Goal: Information Seeking & Learning: Learn about a topic

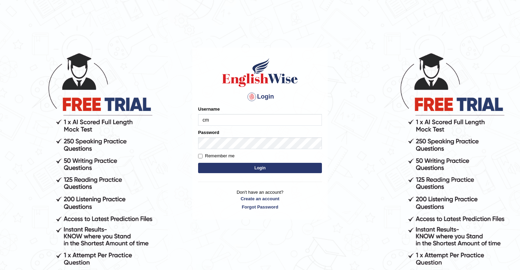
type input "cmjg02092025"
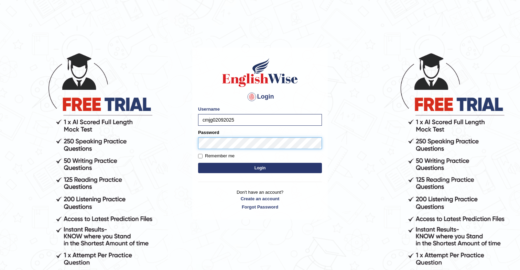
click at [198, 163] on button "Login" at bounding box center [260, 168] width 124 height 10
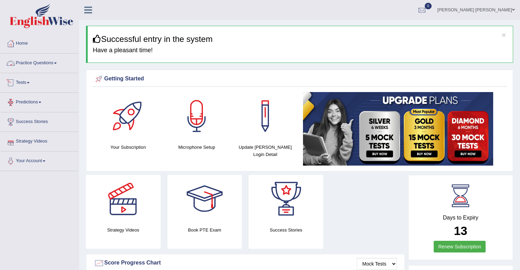
click at [40, 67] on link "Practice Questions" at bounding box center [39, 62] width 78 height 17
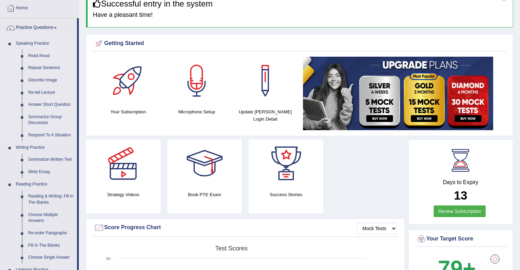
scroll to position [37, 0]
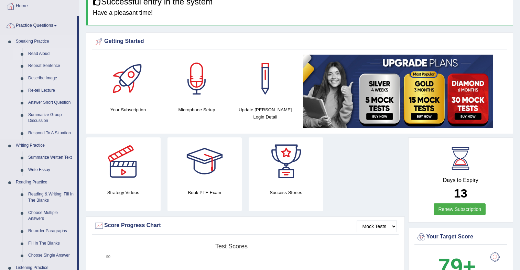
click at [39, 54] on link "Read Aloud" at bounding box center [51, 54] width 52 height 12
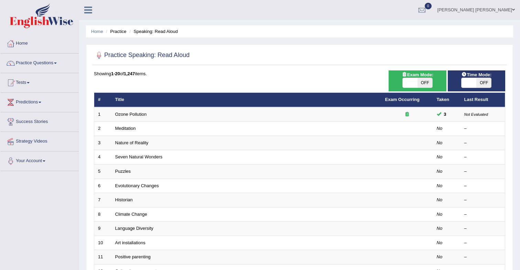
click at [422, 82] on span "OFF" at bounding box center [425, 83] width 15 height 10
checkbox input "true"
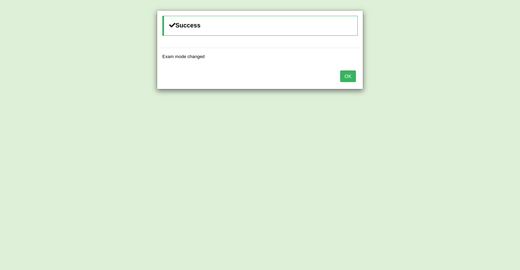
click at [352, 78] on button "OK" at bounding box center [348, 77] width 16 height 12
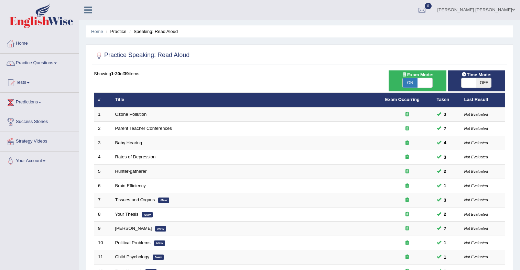
click at [480, 84] on span "OFF" at bounding box center [483, 83] width 15 height 10
checkbox input "true"
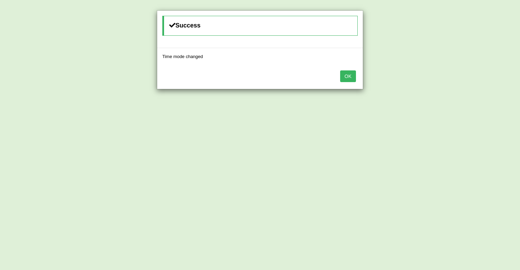
drag, startPoint x: 348, startPoint y: 79, endPoint x: 344, endPoint y: 80, distance: 4.6
click at [348, 79] on button "OK" at bounding box center [348, 77] width 16 height 12
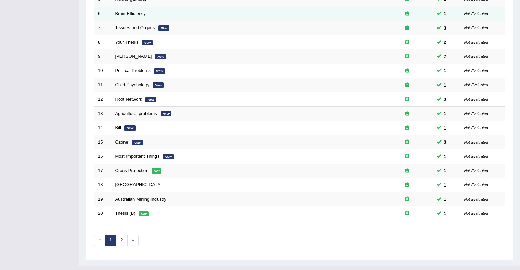
scroll to position [185, 0]
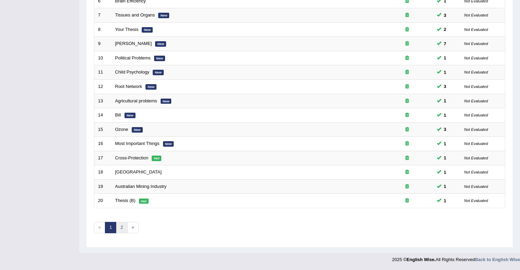
click at [120, 226] on link "2" at bounding box center [121, 227] width 11 height 11
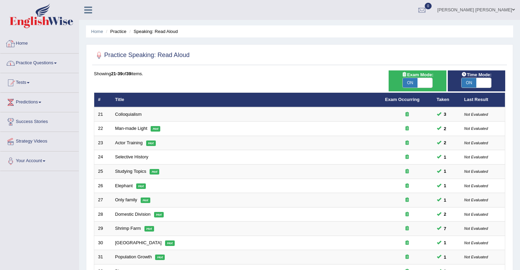
click at [31, 46] on link "Home" at bounding box center [39, 42] width 78 height 17
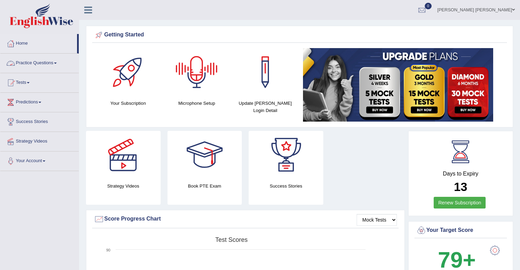
click at [34, 60] on link "Practice Questions" at bounding box center [39, 62] width 78 height 17
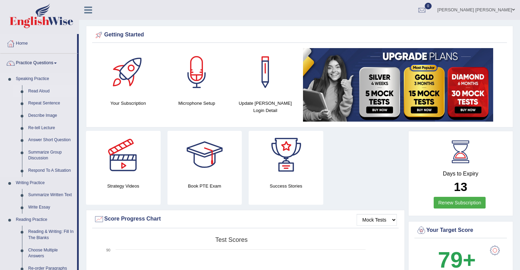
drag, startPoint x: 44, startPoint y: 89, endPoint x: 52, endPoint y: 89, distance: 7.6
click at [44, 89] on link "Read Aloud" at bounding box center [51, 91] width 52 height 12
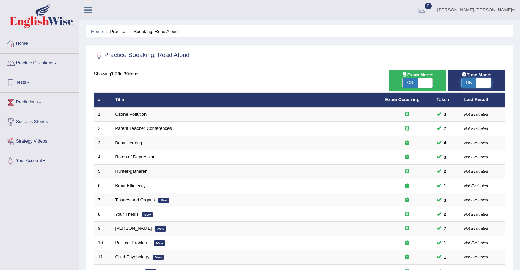
click at [483, 84] on span at bounding box center [483, 83] width 15 height 10
checkbox input "false"
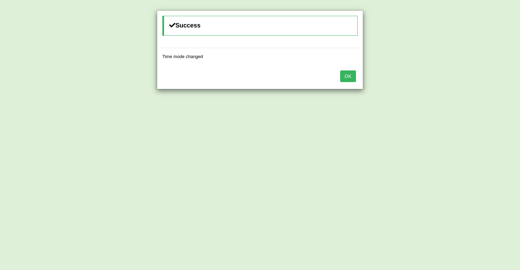
click at [349, 77] on button "OK" at bounding box center [348, 77] width 16 height 12
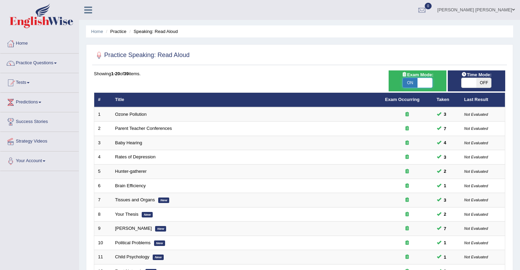
click at [425, 83] on span at bounding box center [425, 83] width 15 height 10
checkbox input "false"
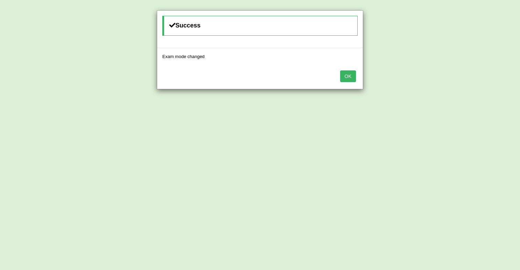
click at [341, 77] on button "OK" at bounding box center [348, 77] width 16 height 12
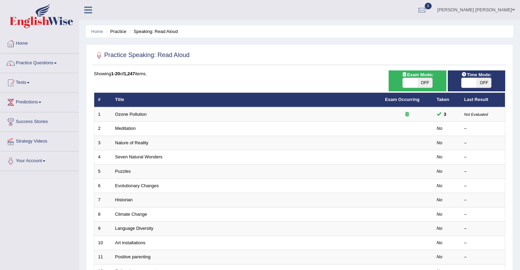
click at [424, 81] on span "OFF" at bounding box center [425, 83] width 15 height 10
checkbox input "true"
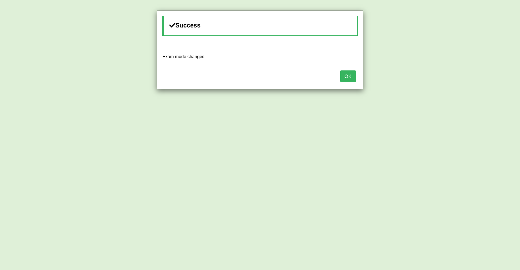
click at [352, 78] on button "OK" at bounding box center [348, 77] width 16 height 12
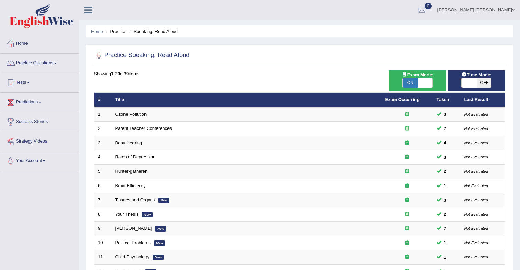
click at [484, 83] on span "OFF" at bounding box center [483, 83] width 15 height 10
checkbox input "true"
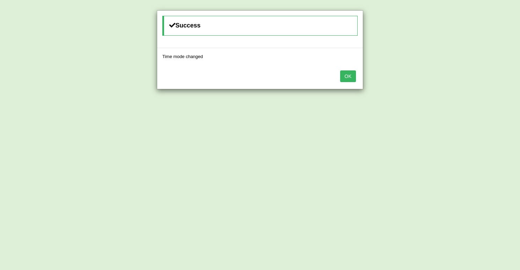
drag, startPoint x: 350, startPoint y: 78, endPoint x: 322, endPoint y: 90, distance: 31.1
click at [350, 78] on button "OK" at bounding box center [348, 77] width 16 height 12
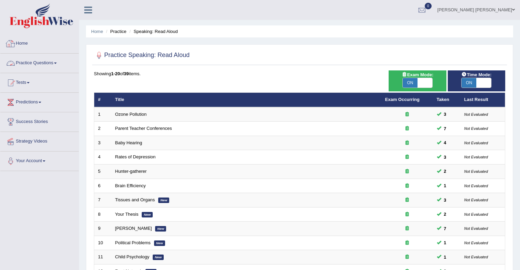
click at [36, 60] on link "Practice Questions" at bounding box center [39, 62] width 78 height 17
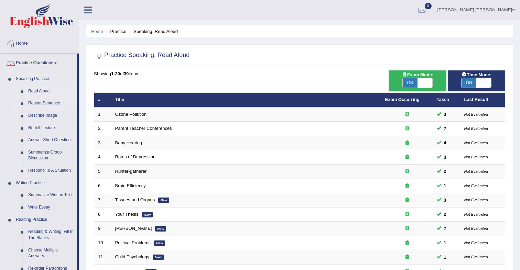
scroll to position [4, 0]
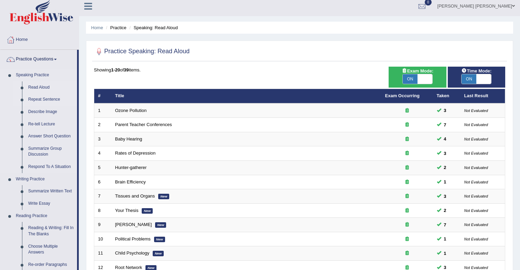
click at [45, 99] on link "Repeat Sentence" at bounding box center [51, 100] width 52 height 12
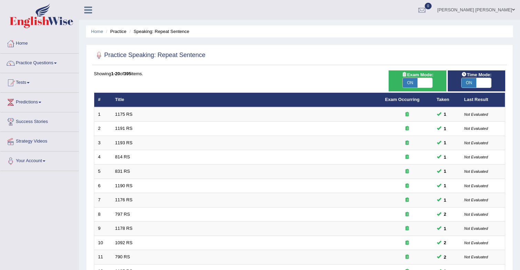
click at [421, 80] on span at bounding box center [425, 83] width 15 height 10
checkbox input "false"
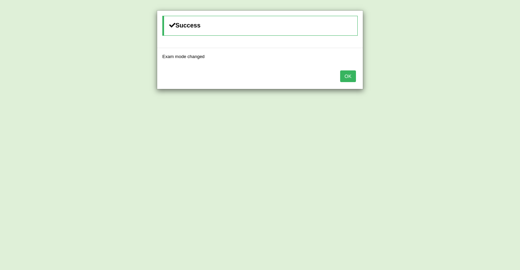
drag, startPoint x: 357, startPoint y: 77, endPoint x: 347, endPoint y: 77, distance: 9.6
click at [356, 77] on div "OK" at bounding box center [260, 77] width 206 height 24
click at [346, 76] on button "OK" at bounding box center [348, 77] width 16 height 12
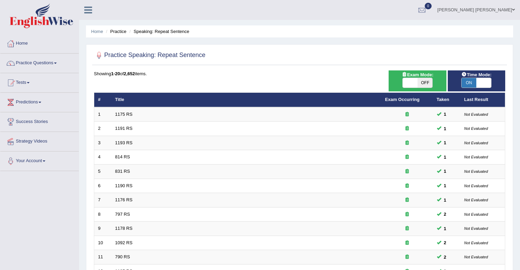
drag, startPoint x: 423, startPoint y: 83, endPoint x: 431, endPoint y: 84, distance: 7.3
click at [423, 83] on span "OFF" at bounding box center [425, 83] width 15 height 10
checkbox input "true"
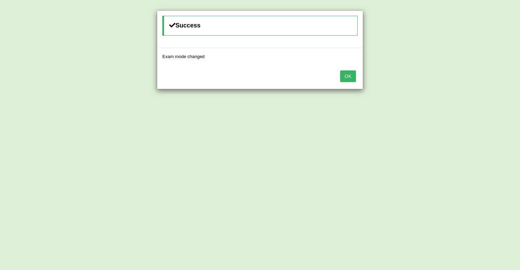
click at [344, 76] on button "OK" at bounding box center [348, 77] width 16 height 12
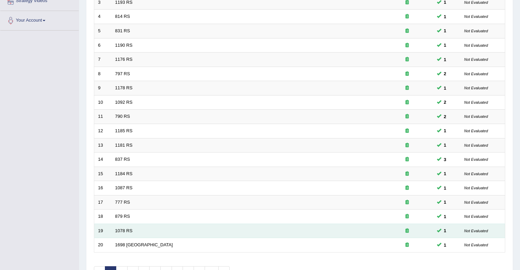
scroll to position [185, 0]
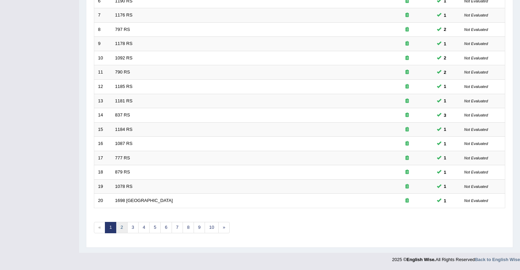
click at [122, 227] on link "2" at bounding box center [121, 227] width 11 height 11
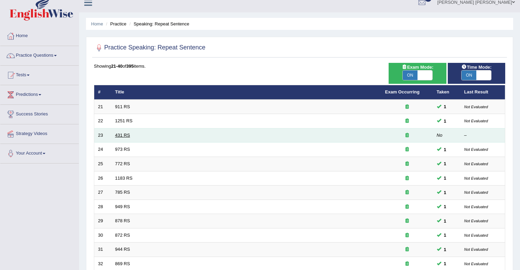
click at [123, 138] on link "431 RS" at bounding box center [122, 135] width 15 height 5
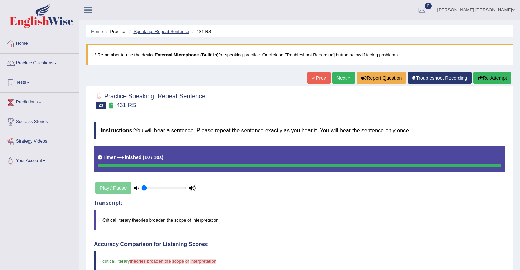
click at [180, 33] on link "Speaking: Repeat Sentence" at bounding box center [161, 31] width 56 height 5
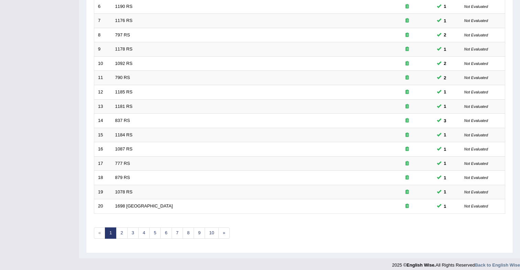
scroll to position [185, 0]
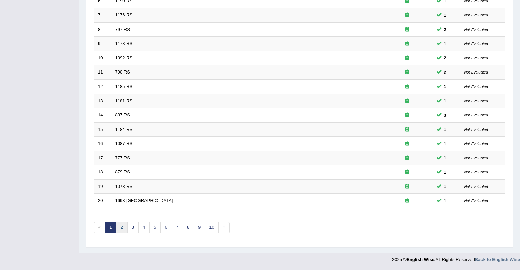
click at [121, 227] on link "2" at bounding box center [121, 227] width 11 height 11
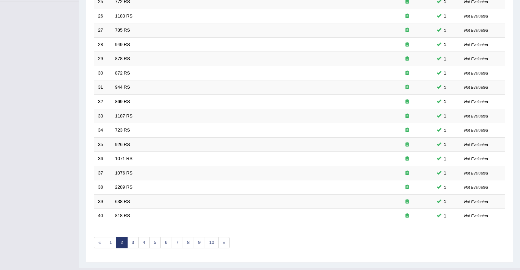
scroll to position [185, 0]
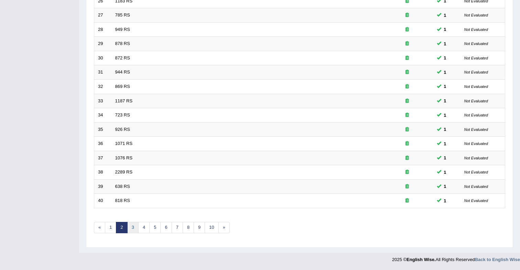
click at [134, 227] on link "3" at bounding box center [132, 227] width 11 height 11
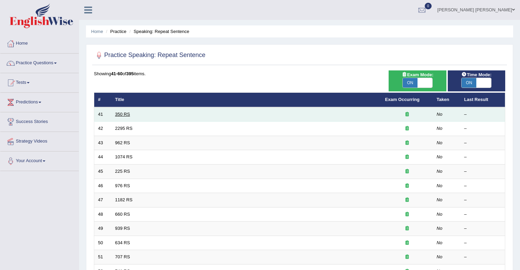
click at [120, 116] on link "350 RS" at bounding box center [122, 114] width 15 height 5
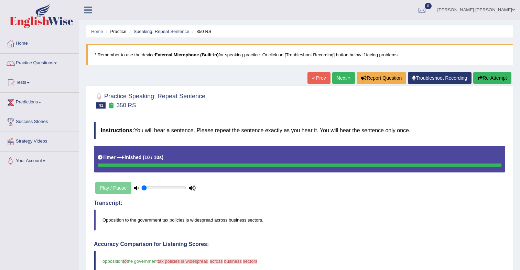
drag, startPoint x: 339, startPoint y: 77, endPoint x: 315, endPoint y: 82, distance: 24.9
click at [339, 77] on link "Next »" at bounding box center [343, 78] width 23 height 12
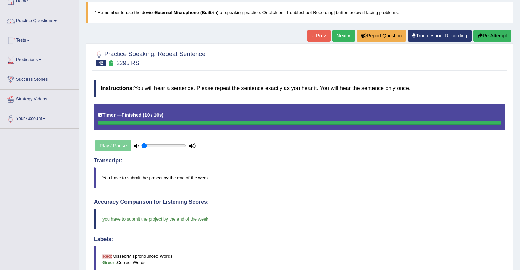
scroll to position [42, 0]
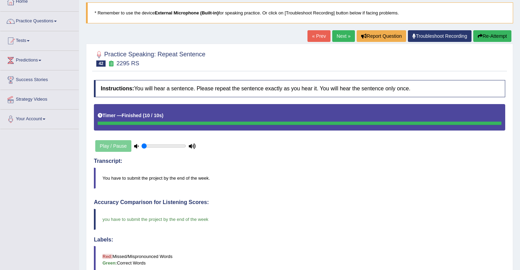
click at [343, 40] on link "Next »" at bounding box center [343, 36] width 23 height 12
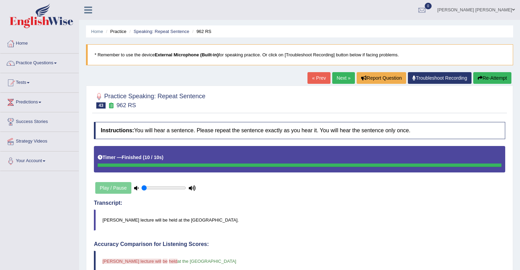
click at [341, 80] on link "Next »" at bounding box center [343, 78] width 23 height 12
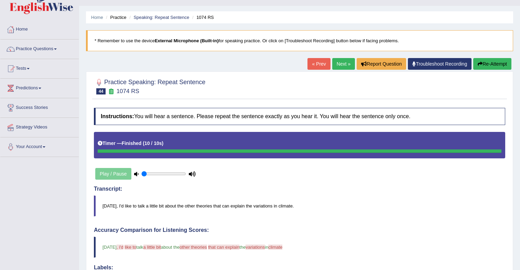
scroll to position [15, 0]
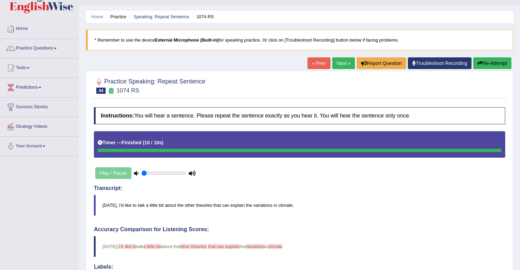
click at [337, 64] on link "Next »" at bounding box center [343, 63] width 23 height 12
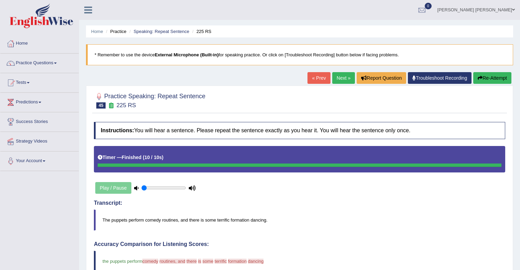
drag, startPoint x: 343, startPoint y: 77, endPoint x: 340, endPoint y: 83, distance: 6.8
click at [343, 77] on link "Next »" at bounding box center [343, 78] width 23 height 12
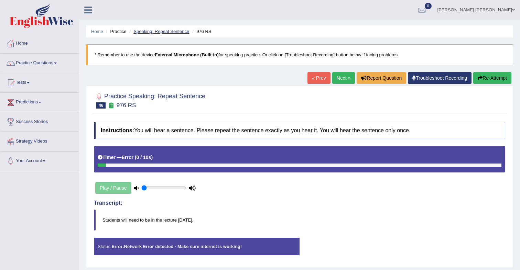
click at [172, 32] on link "Speaking: Repeat Sentence" at bounding box center [161, 31] width 56 height 5
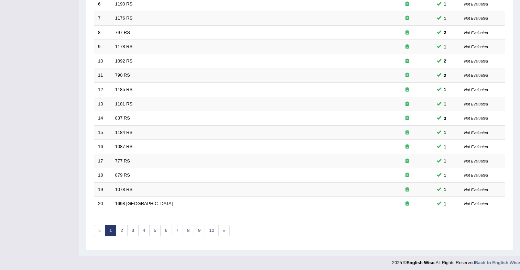
scroll to position [185, 0]
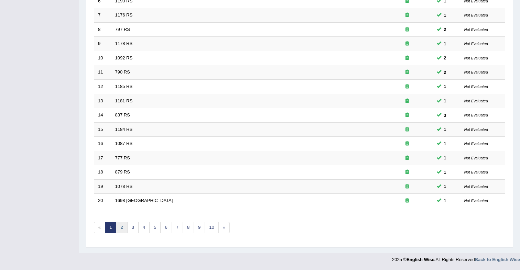
drag, startPoint x: 126, startPoint y: 226, endPoint x: 129, endPoint y: 222, distance: 5.6
click at [126, 226] on link "2" at bounding box center [121, 227] width 11 height 11
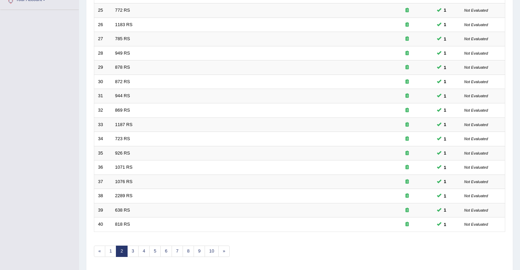
scroll to position [185, 0]
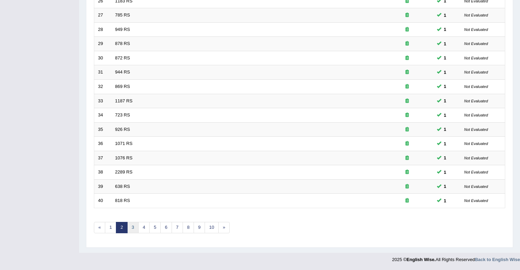
click at [136, 230] on link "3" at bounding box center [132, 227] width 11 height 11
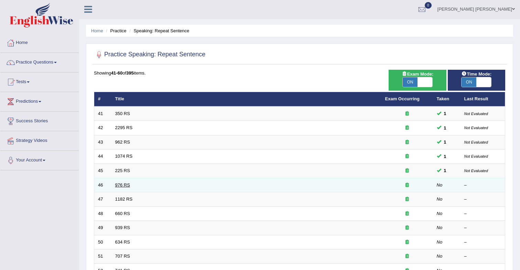
scroll to position [1, 0]
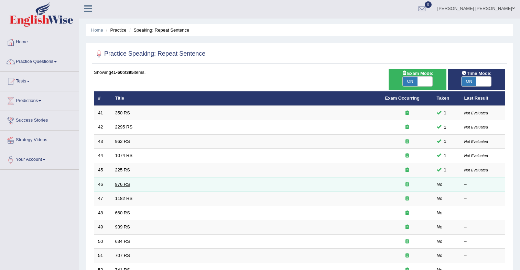
drag, startPoint x: 121, startPoint y: 186, endPoint x: 125, endPoint y: 183, distance: 4.4
click at [121, 186] on link "976 RS" at bounding box center [122, 184] width 15 height 5
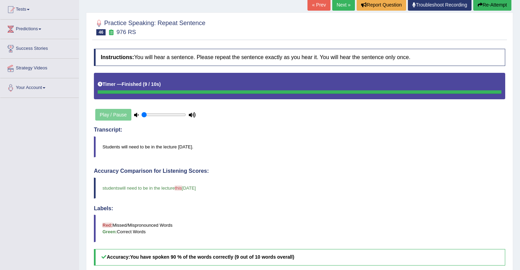
scroll to position [74, 0]
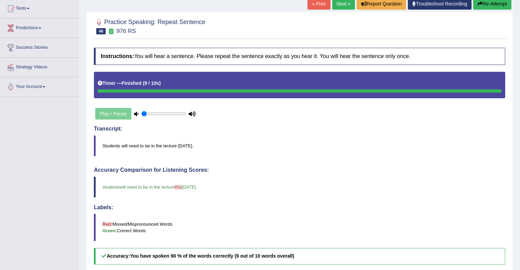
click at [339, 6] on link "Next »" at bounding box center [343, 4] width 23 height 12
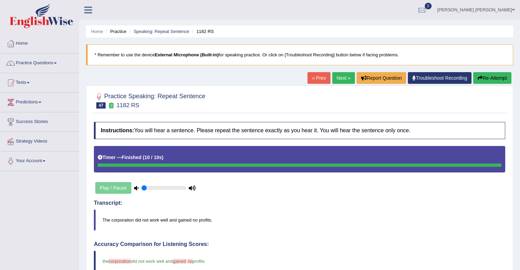
click at [339, 76] on link "Next »" at bounding box center [343, 78] width 23 height 12
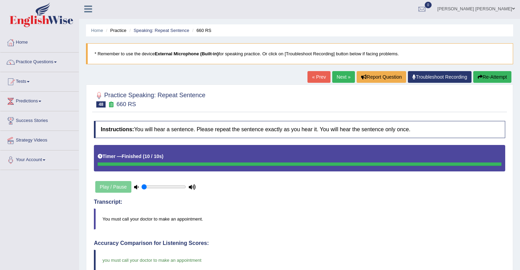
click at [338, 78] on link "Next »" at bounding box center [343, 77] width 23 height 12
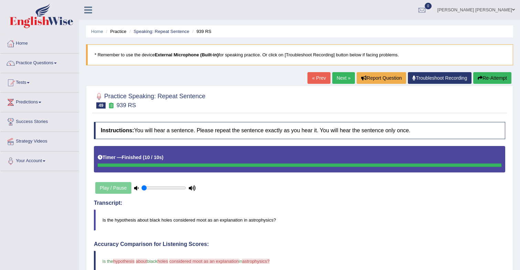
click at [336, 82] on link "Next »" at bounding box center [343, 78] width 23 height 12
click at [338, 81] on link "Next »" at bounding box center [343, 78] width 23 height 12
click at [338, 79] on link "Next »" at bounding box center [343, 78] width 23 height 12
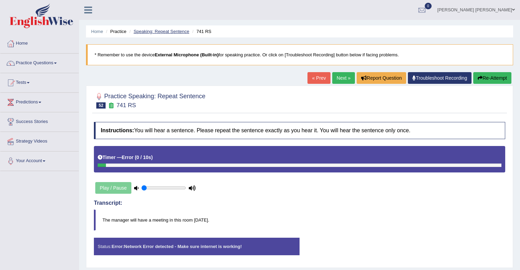
click at [169, 32] on link "Speaking: Repeat Sentence" at bounding box center [161, 31] width 56 height 5
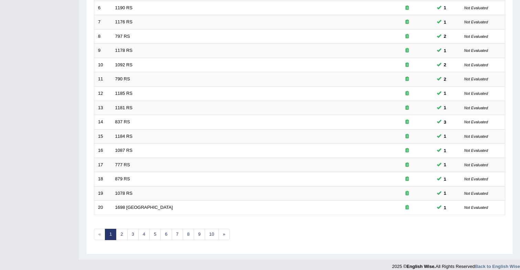
scroll to position [185, 0]
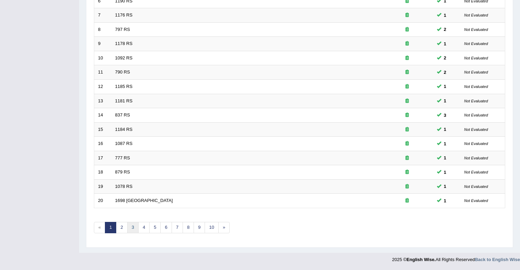
drag, startPoint x: 131, startPoint y: 228, endPoint x: 142, endPoint y: 211, distance: 20.1
click at [131, 227] on link "3" at bounding box center [132, 227] width 11 height 11
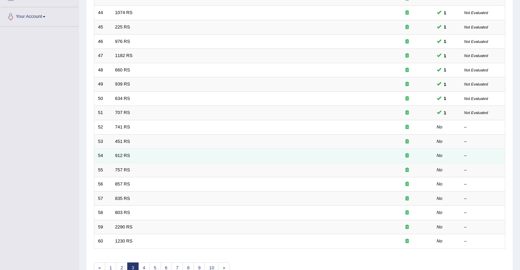
scroll to position [145, 0]
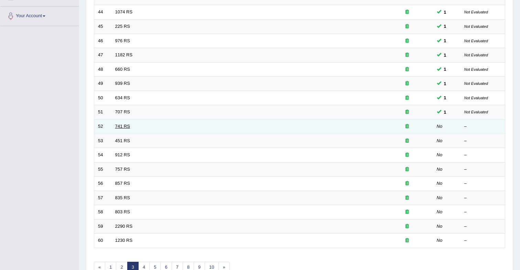
click at [121, 128] on link "741 RS" at bounding box center [122, 126] width 15 height 5
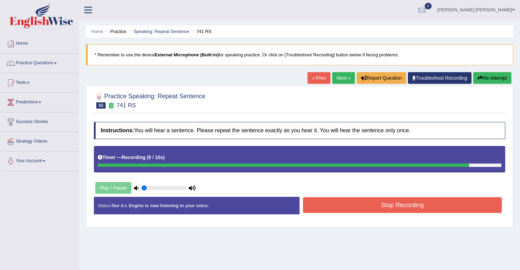
click at [359, 208] on button "Stop Recording" at bounding box center [402, 205] width 199 height 16
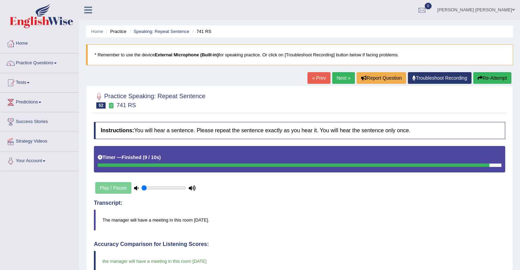
drag, startPoint x: 335, startPoint y: 80, endPoint x: 331, endPoint y: 89, distance: 9.8
click at [335, 80] on link "Next »" at bounding box center [343, 78] width 23 height 12
click at [339, 82] on link "Next »" at bounding box center [343, 78] width 23 height 12
click at [340, 78] on link "Next »" at bounding box center [343, 78] width 23 height 12
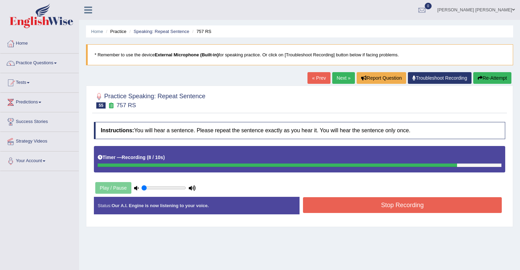
click at [386, 198] on button "Stop Recording" at bounding box center [402, 205] width 199 height 16
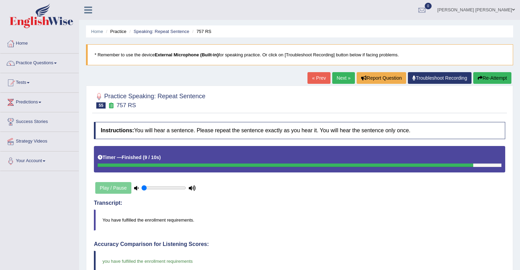
click at [338, 79] on link "Next »" at bounding box center [343, 78] width 23 height 12
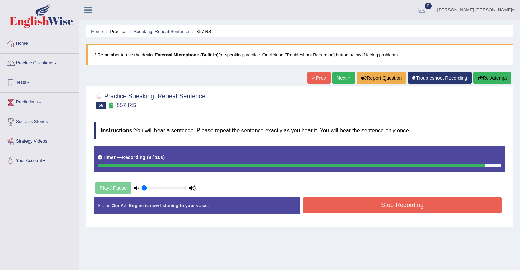
click at [359, 206] on button "Stop Recording" at bounding box center [402, 205] width 199 height 16
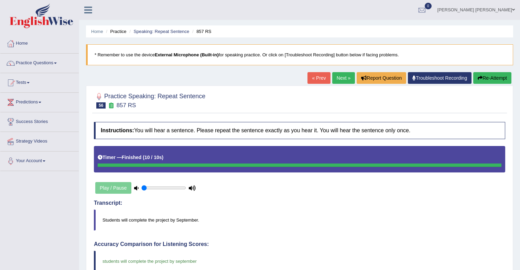
click at [339, 77] on link "Next »" at bounding box center [343, 78] width 23 height 12
click at [317, 80] on link "« Prev" at bounding box center [319, 78] width 23 height 12
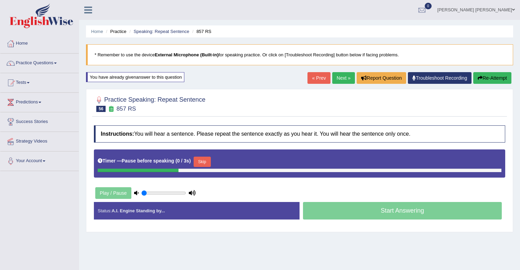
click at [345, 78] on link "Next »" at bounding box center [343, 78] width 23 height 12
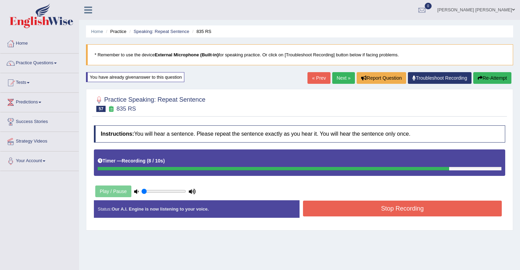
click at [403, 209] on button "Stop Recording" at bounding box center [402, 209] width 199 height 16
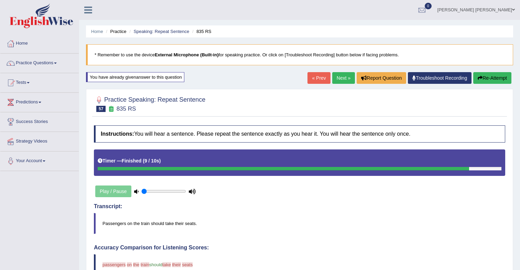
click at [341, 82] on link "Next »" at bounding box center [343, 78] width 23 height 12
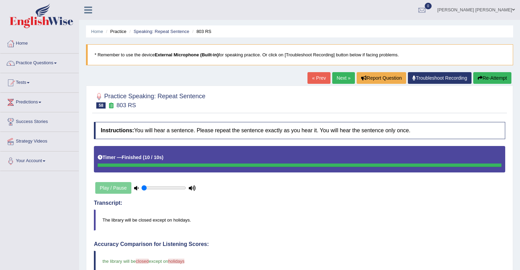
click at [341, 79] on link "Next »" at bounding box center [343, 78] width 23 height 12
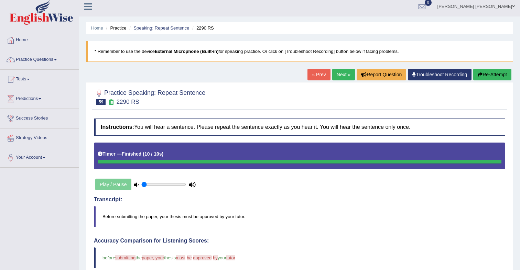
scroll to position [2, 0]
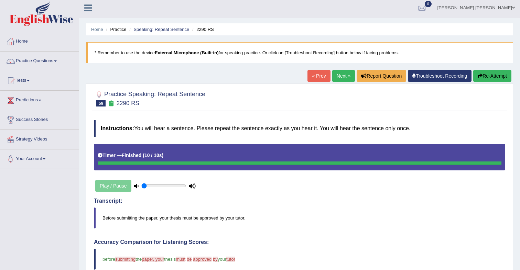
click at [339, 76] on link "Next »" at bounding box center [343, 76] width 23 height 12
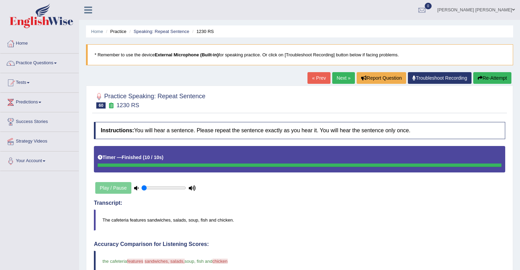
click at [338, 80] on link "Next »" at bounding box center [343, 78] width 23 height 12
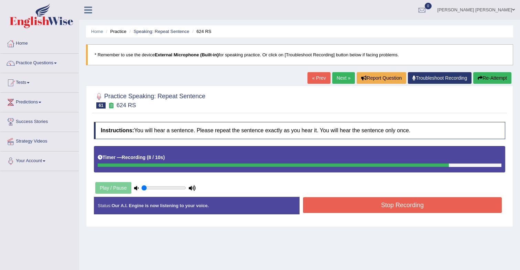
click at [334, 208] on button "Stop Recording" at bounding box center [402, 205] width 199 height 16
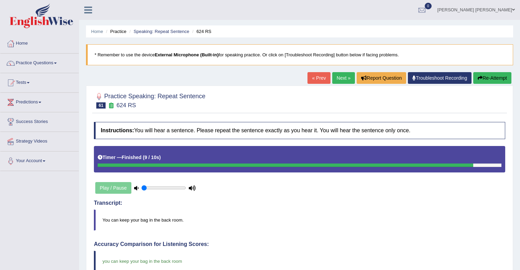
click at [332, 76] on link "Next »" at bounding box center [343, 78] width 23 height 12
click at [340, 80] on link "Next »" at bounding box center [343, 78] width 23 height 12
click at [334, 80] on link "Next »" at bounding box center [343, 78] width 23 height 12
click at [340, 82] on link "Next »" at bounding box center [343, 78] width 23 height 12
click at [343, 77] on link "Next »" at bounding box center [343, 78] width 23 height 12
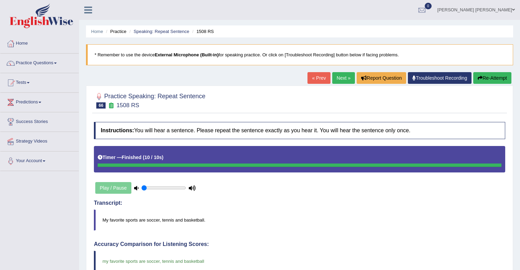
click at [336, 81] on link "Next »" at bounding box center [343, 78] width 23 height 12
click at [335, 79] on link "Next »" at bounding box center [343, 78] width 23 height 12
click at [342, 78] on link "Next »" at bounding box center [343, 78] width 23 height 12
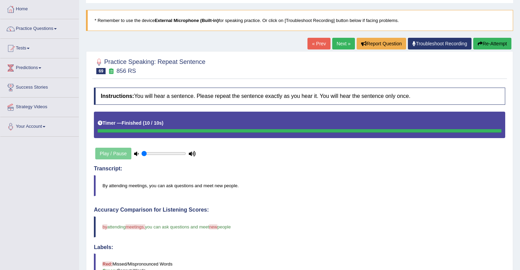
scroll to position [33, 0]
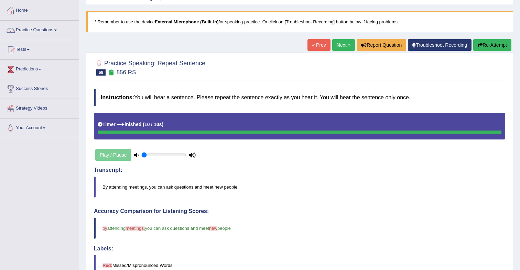
click at [336, 47] on link "Next »" at bounding box center [343, 45] width 23 height 12
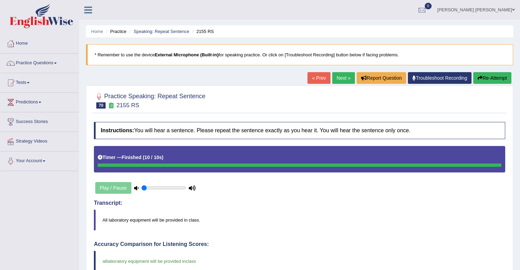
click at [335, 74] on link "Next »" at bounding box center [343, 78] width 23 height 12
click at [336, 80] on link "Next »" at bounding box center [343, 78] width 23 height 12
drag, startPoint x: 341, startPoint y: 78, endPoint x: 339, endPoint y: 83, distance: 5.2
click at [341, 78] on link "Next »" at bounding box center [343, 78] width 23 height 12
drag, startPoint x: 342, startPoint y: 81, endPoint x: 331, endPoint y: 89, distance: 13.6
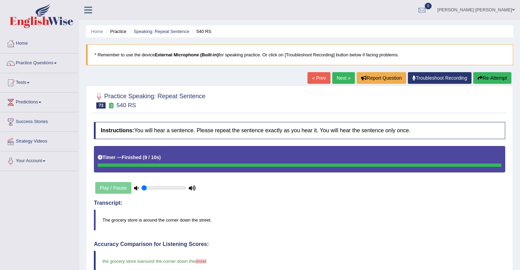
click at [342, 81] on link "Next »" at bounding box center [343, 78] width 23 height 12
click at [342, 79] on link "Next »" at bounding box center [343, 78] width 23 height 12
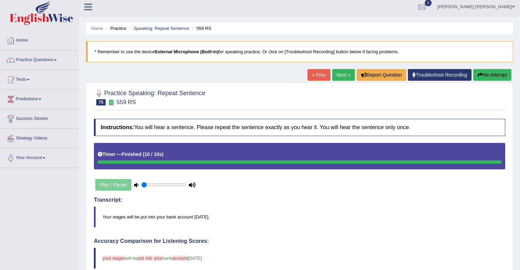
click at [337, 82] on div "« Prev Next » Report Question Troubleshoot Recording Re-Attempt" at bounding box center [411, 75] width 206 height 13
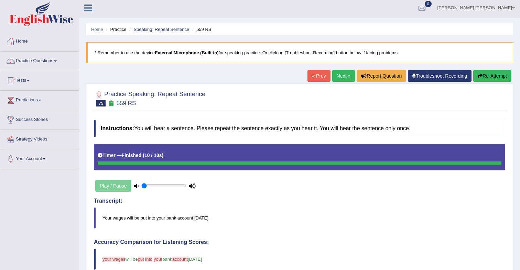
click at [339, 79] on link "Next »" at bounding box center [343, 76] width 23 height 12
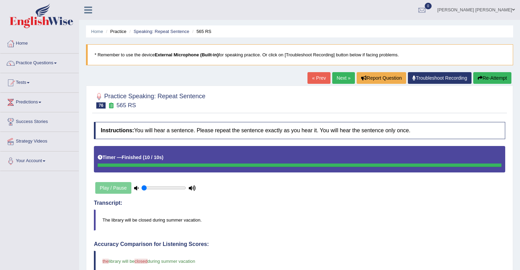
click at [340, 81] on link "Next »" at bounding box center [343, 78] width 23 height 12
click at [341, 82] on link "Next »" at bounding box center [343, 78] width 23 height 12
click at [340, 82] on link "Next »" at bounding box center [343, 78] width 23 height 12
click at [336, 80] on link "Next »" at bounding box center [343, 78] width 23 height 12
click at [95, 31] on link "Home" at bounding box center [97, 31] width 12 height 5
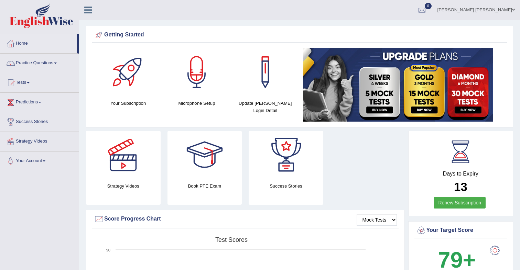
click at [40, 62] on link "Practice Questions" at bounding box center [39, 62] width 78 height 17
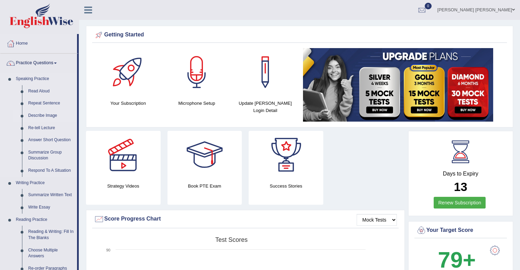
click at [45, 114] on link "Describe Image" at bounding box center [51, 116] width 52 height 12
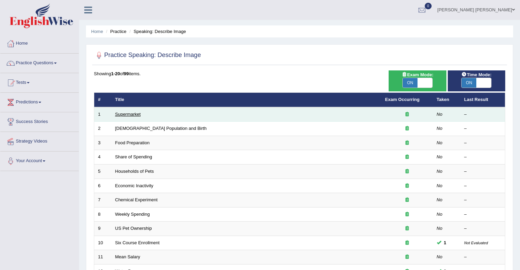
click at [133, 116] on link "Supermarket" at bounding box center [127, 114] width 25 height 5
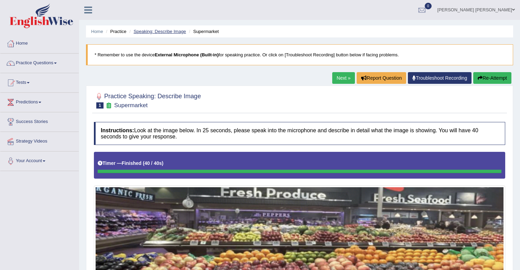
click at [163, 34] on li "Speaking: Describe Image" at bounding box center [157, 31] width 58 height 7
click at [163, 31] on link "Speaking: Describe Image" at bounding box center [159, 31] width 52 height 5
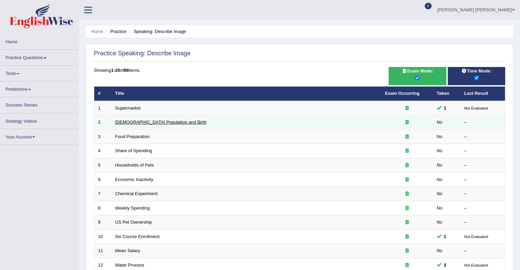
click at [121, 122] on link "Australia Population and Birth" at bounding box center [160, 122] width 91 height 5
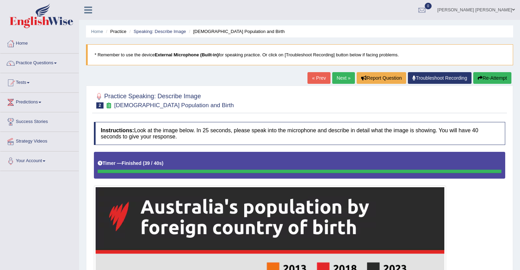
click at [340, 76] on link "Next »" at bounding box center [343, 78] width 23 height 12
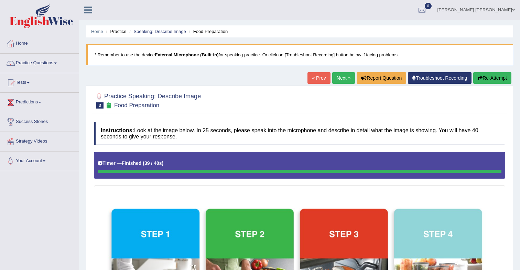
click at [340, 77] on link "Next »" at bounding box center [343, 78] width 23 height 12
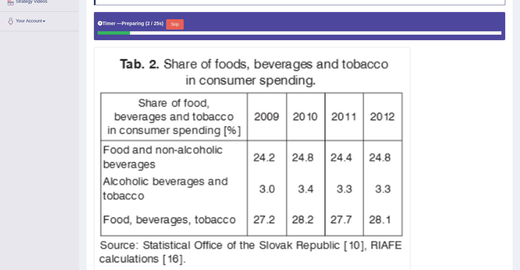
scroll to position [142, 0]
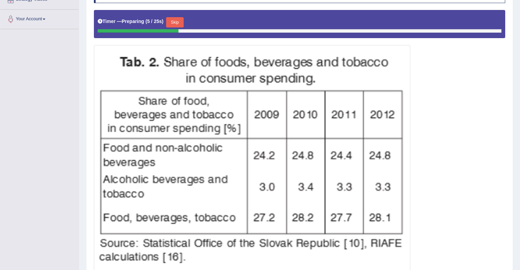
click at [181, 25] on button "Skip" at bounding box center [174, 22] width 17 height 10
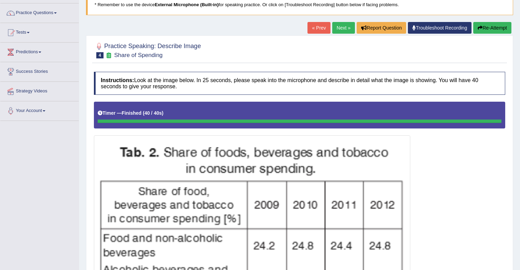
scroll to position [0, 0]
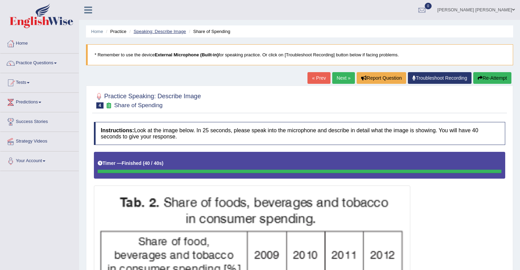
click at [159, 29] on link "Speaking: Describe Image" at bounding box center [159, 31] width 52 height 5
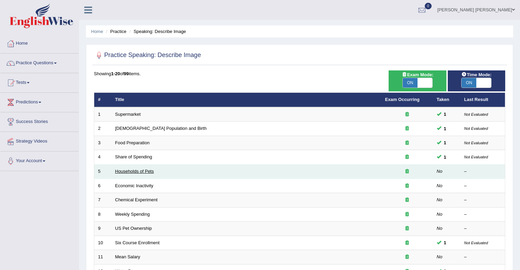
click at [149, 171] on link "Households of Pets" at bounding box center [134, 171] width 39 height 5
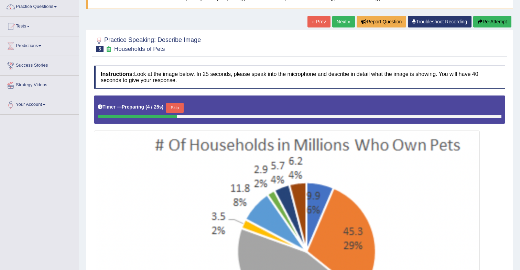
scroll to position [52, 0]
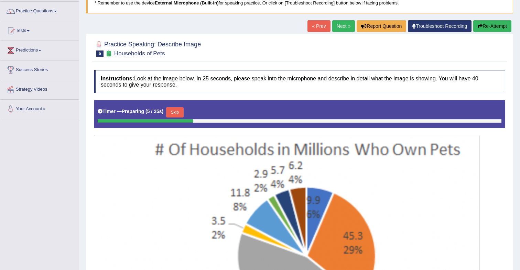
click at [176, 112] on button "Skip" at bounding box center [174, 112] width 17 height 10
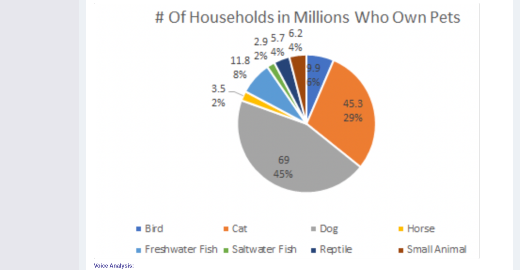
scroll to position [0, 0]
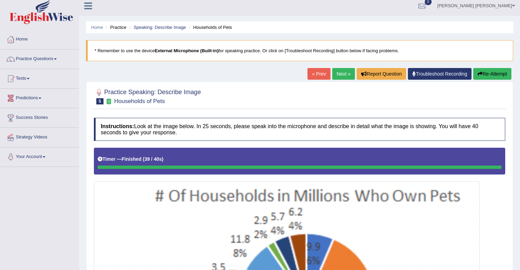
click at [334, 80] on link "Next »" at bounding box center [343, 74] width 23 height 12
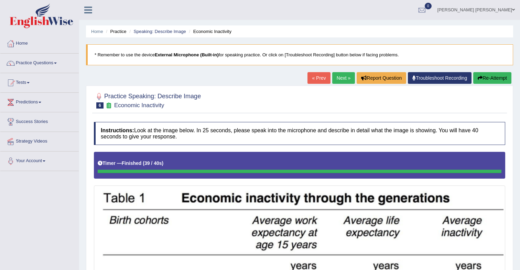
click at [337, 80] on link "Next »" at bounding box center [343, 78] width 23 height 12
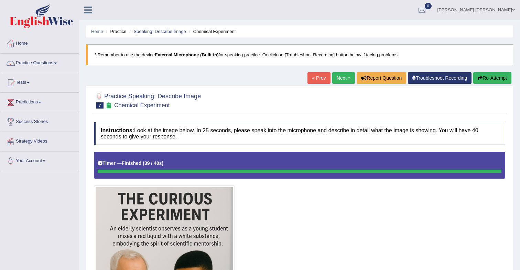
click at [487, 79] on button "Re-Attempt" at bounding box center [492, 78] width 38 height 12
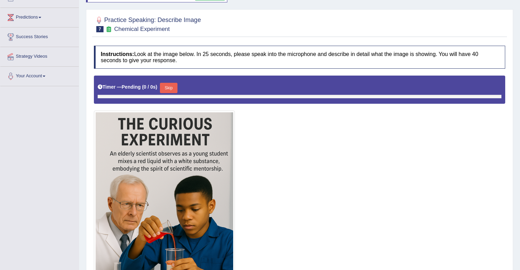
scroll to position [98, 0]
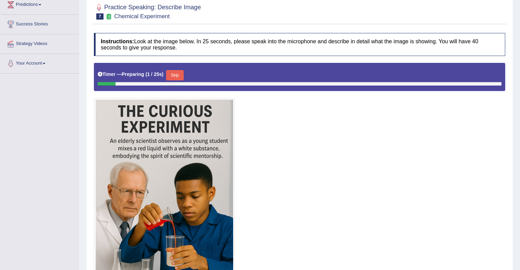
click at [178, 75] on button "Skip" at bounding box center [174, 75] width 17 height 10
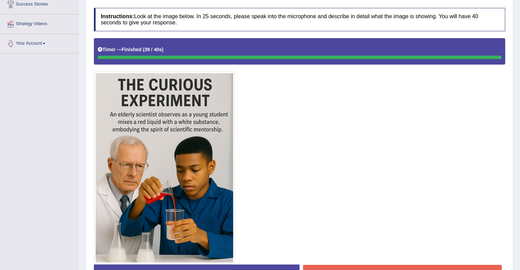
scroll to position [165, 0]
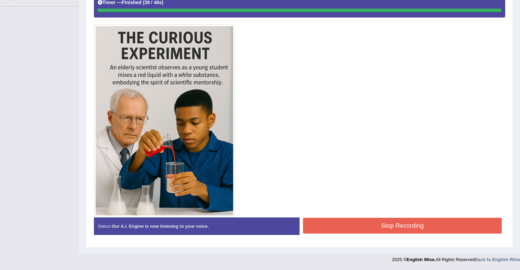
click at [347, 195] on div at bounding box center [299, 104] width 411 height 226
drag, startPoint x: 366, startPoint y: 230, endPoint x: 363, endPoint y: 229, distance: 3.6
click at [366, 229] on button "Stop Recording" at bounding box center [402, 226] width 199 height 16
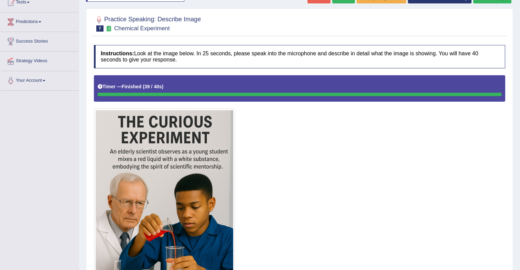
scroll to position [0, 0]
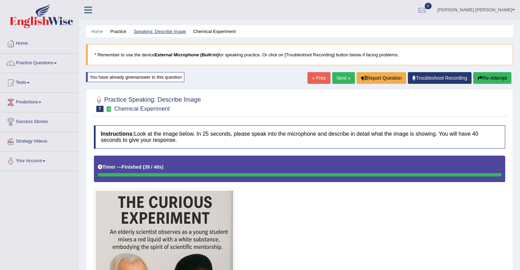
click at [172, 31] on link "Speaking: Describe Image" at bounding box center [159, 31] width 52 height 5
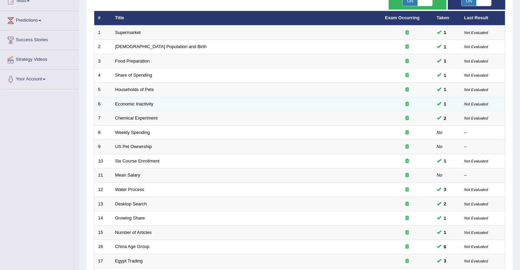
scroll to position [83, 0]
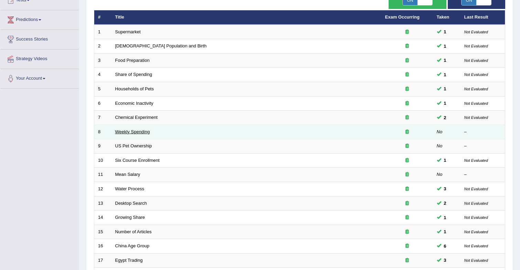
drag, startPoint x: 137, startPoint y: 131, endPoint x: 140, endPoint y: 129, distance: 4.2
click at [137, 131] on link "Weekly Spending" at bounding box center [132, 131] width 35 height 5
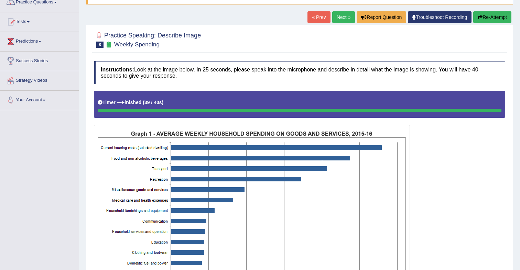
scroll to position [59, 0]
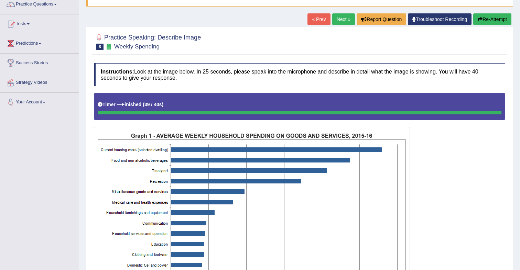
click at [340, 22] on link "Next »" at bounding box center [343, 19] width 23 height 12
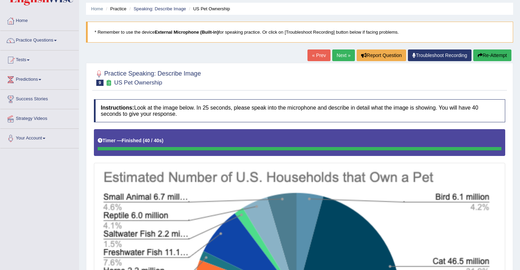
scroll to position [25, 0]
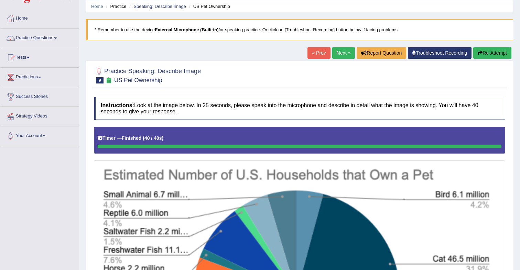
click at [338, 57] on link "Next »" at bounding box center [343, 53] width 23 height 12
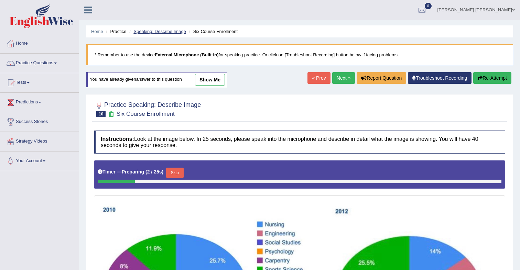
click at [174, 32] on link "Speaking: Describe Image" at bounding box center [159, 31] width 52 height 5
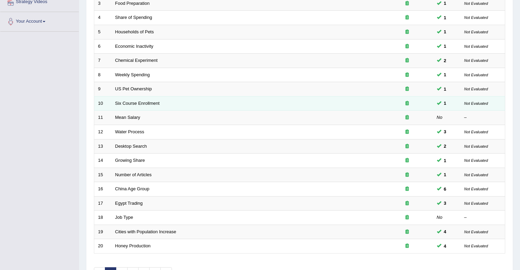
scroll to position [141, 0]
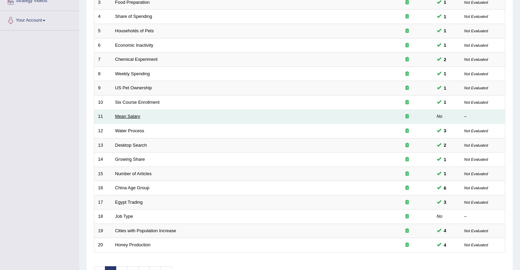
click at [137, 116] on link "Mean Salary" at bounding box center [127, 116] width 25 height 5
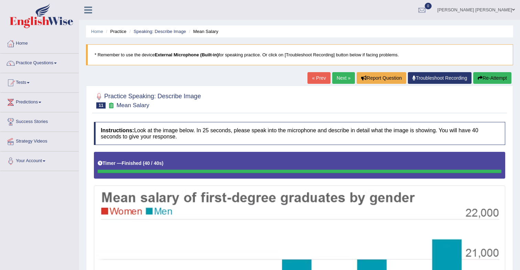
drag, startPoint x: 340, startPoint y: 79, endPoint x: 326, endPoint y: 103, distance: 27.4
click at [340, 79] on link "Next »" at bounding box center [343, 78] width 23 height 12
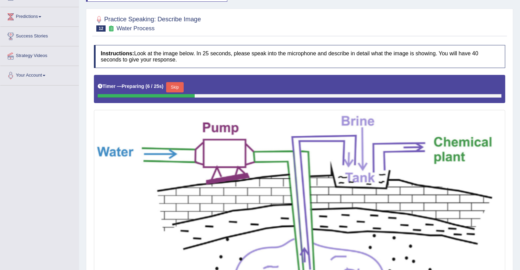
scroll to position [87, 0]
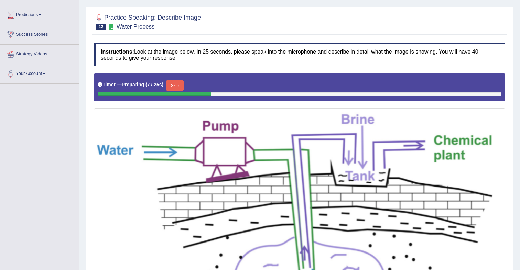
click at [183, 88] on button "Skip" at bounding box center [174, 85] width 17 height 10
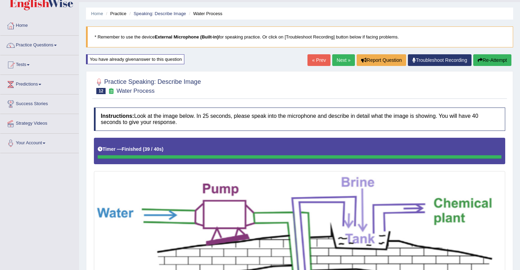
scroll to position [0, 0]
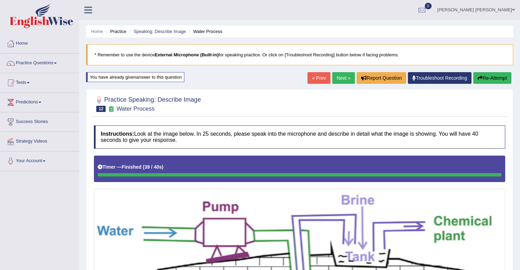
drag, startPoint x: 171, startPoint y: 32, endPoint x: 193, endPoint y: 50, distance: 28.8
click at [171, 32] on link "Speaking: Describe Image" at bounding box center [159, 31] width 52 height 5
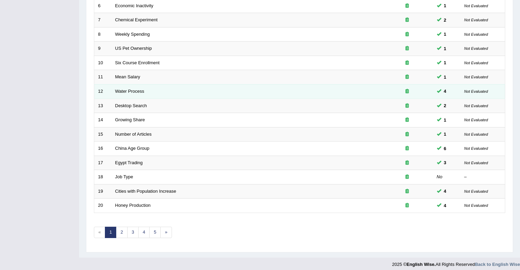
scroll to position [185, 0]
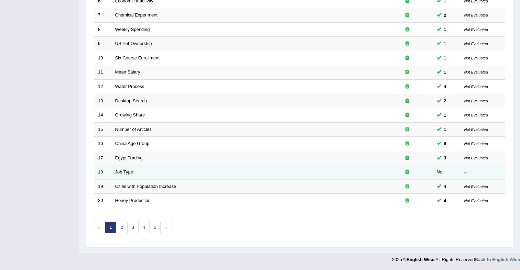
drag, startPoint x: 128, startPoint y: 172, endPoint x: 135, endPoint y: 168, distance: 8.2
click at [128, 172] on link "Job Type" at bounding box center [124, 172] width 18 height 5
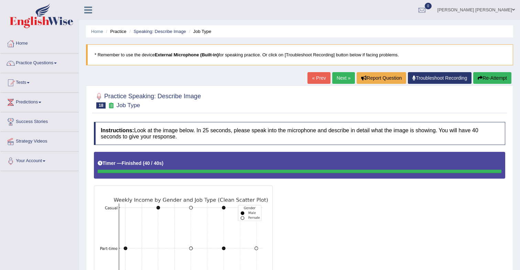
drag, startPoint x: 483, startPoint y: 79, endPoint x: 479, endPoint y: 81, distance: 4.0
click at [483, 79] on button "Re-Attempt" at bounding box center [492, 78] width 38 height 12
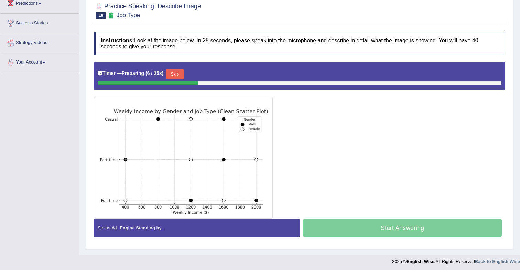
click at [183, 77] on button "Skip" at bounding box center [174, 74] width 17 height 10
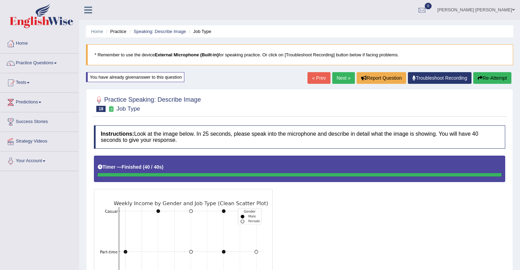
scroll to position [0, 0]
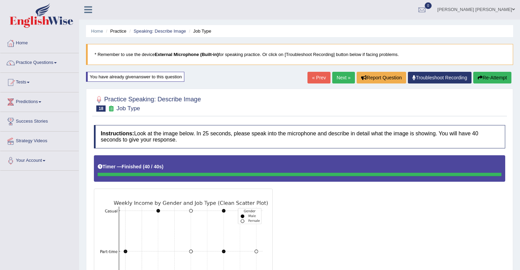
click at [157, 34] on ul "Home Practice Speaking: Describe Image Job Type" at bounding box center [299, 31] width 427 height 12
click at [157, 33] on link "Speaking: Describe Image" at bounding box center [159, 31] width 52 height 5
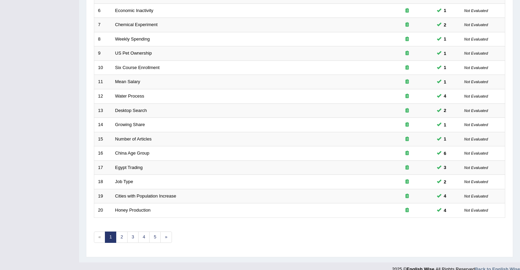
scroll to position [185, 0]
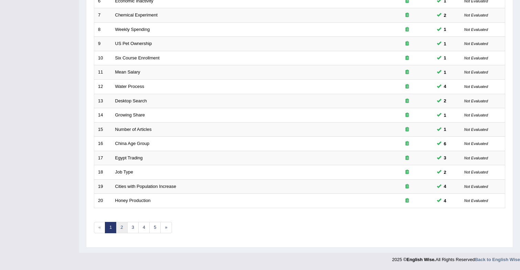
drag, startPoint x: 120, startPoint y: 229, endPoint x: 143, endPoint y: 216, distance: 26.7
click at [120, 229] on link "2" at bounding box center [121, 227] width 11 height 11
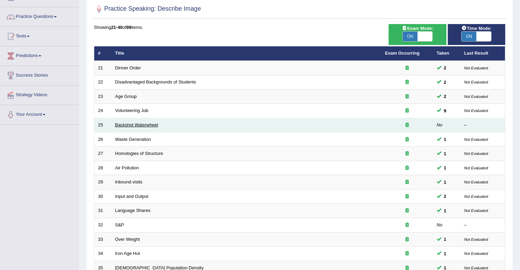
scroll to position [48, 0]
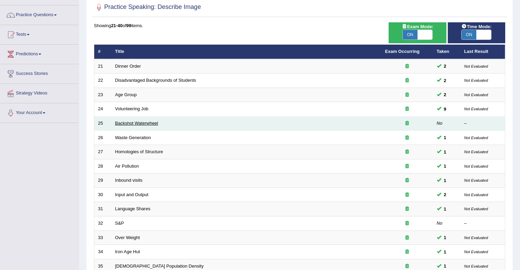
click at [124, 122] on link "Backshot Waterwheel" at bounding box center [136, 123] width 43 height 5
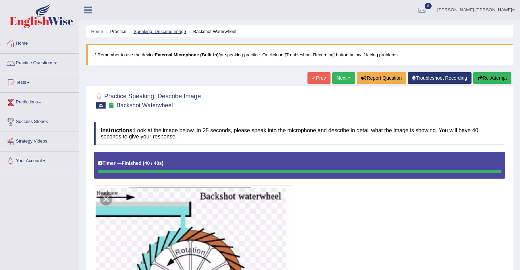
click at [169, 33] on link "Speaking: Describe Image" at bounding box center [159, 31] width 52 height 5
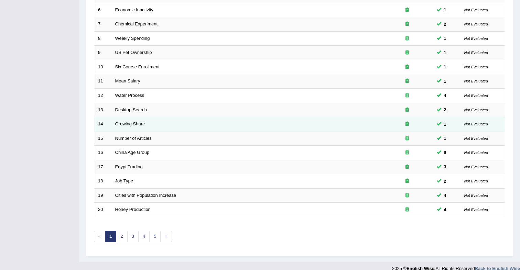
scroll to position [178, 0]
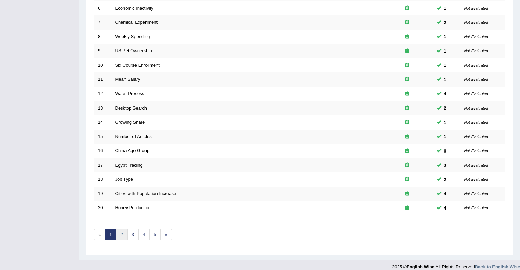
click at [125, 234] on link "2" at bounding box center [121, 234] width 11 height 11
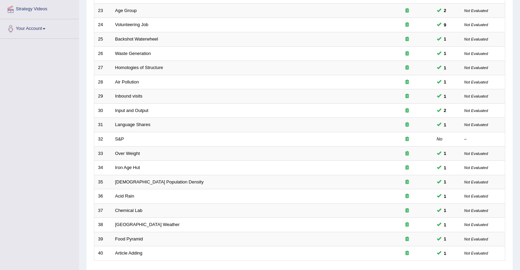
scroll to position [135, 0]
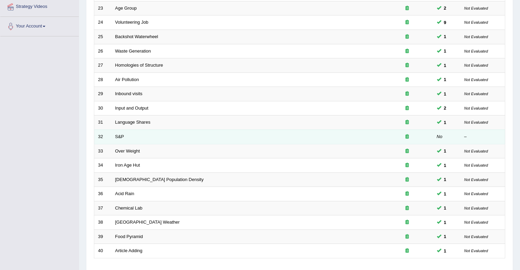
drag, startPoint x: 123, startPoint y: 137, endPoint x: 147, endPoint y: 136, distance: 23.7
click at [123, 137] on link "S&P" at bounding box center [119, 136] width 9 height 5
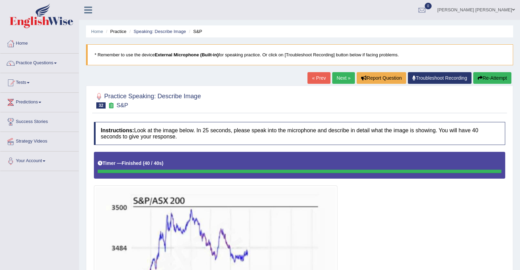
drag, startPoint x: 166, startPoint y: 33, endPoint x: 173, endPoint y: 49, distance: 17.9
click at [166, 33] on link "Speaking: Describe Image" at bounding box center [159, 31] width 52 height 5
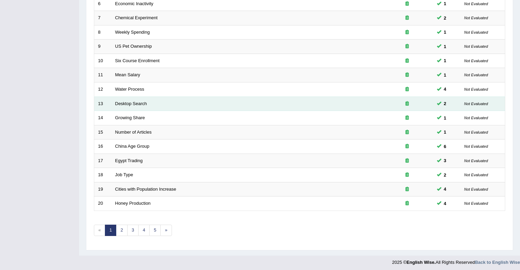
scroll to position [185, 0]
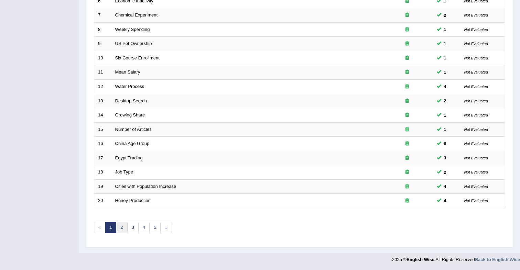
drag, startPoint x: 120, startPoint y: 230, endPoint x: 118, endPoint y: 227, distance: 3.7
click at [120, 230] on link "2" at bounding box center [121, 227] width 11 height 11
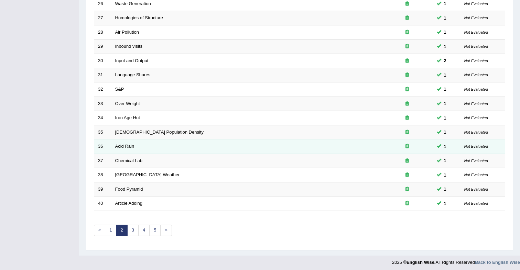
scroll to position [185, 0]
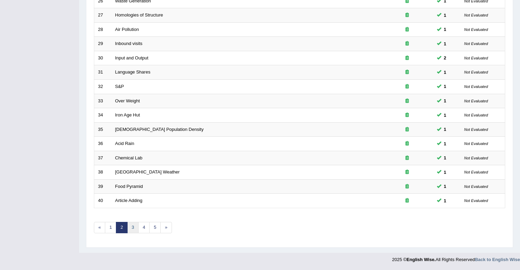
click at [131, 229] on link "3" at bounding box center [132, 227] width 11 height 11
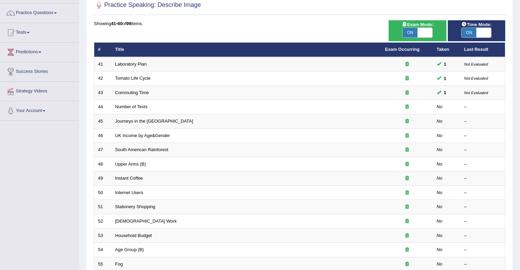
scroll to position [44, 0]
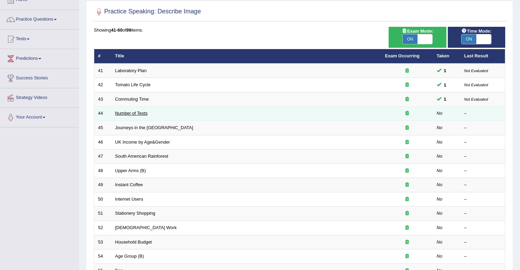
click at [129, 116] on link "Number of Texts" at bounding box center [131, 113] width 32 height 5
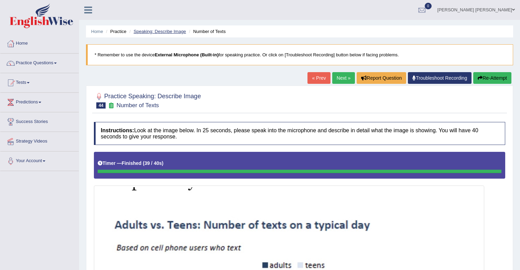
click at [164, 33] on link "Speaking: Describe Image" at bounding box center [159, 31] width 52 height 5
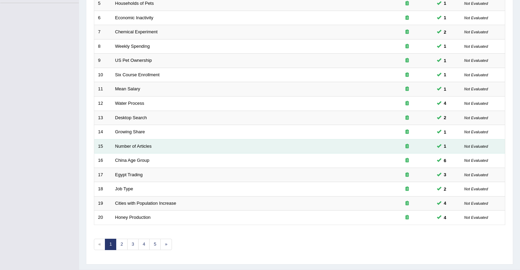
scroll to position [185, 0]
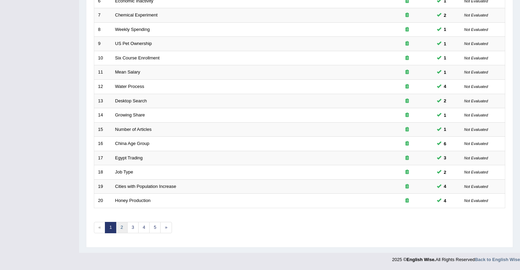
click at [120, 228] on link "2" at bounding box center [121, 227] width 11 height 11
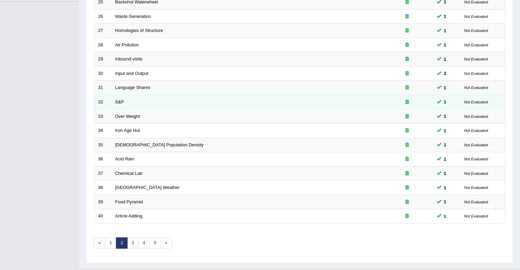
scroll to position [185, 0]
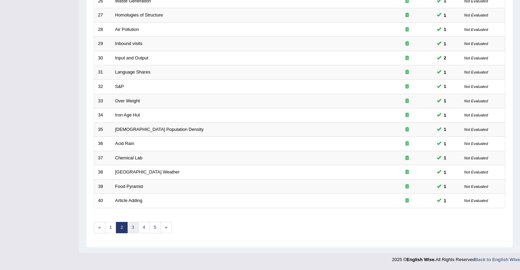
click at [130, 227] on link "3" at bounding box center [132, 227] width 11 height 11
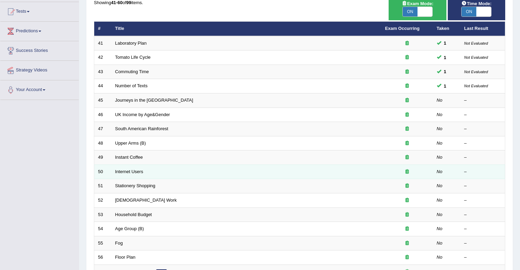
scroll to position [72, 0]
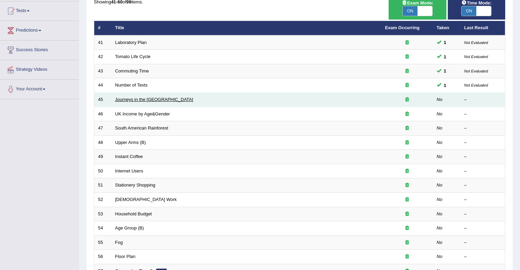
click at [136, 102] on link "Journeys in the UK" at bounding box center [154, 99] width 78 height 5
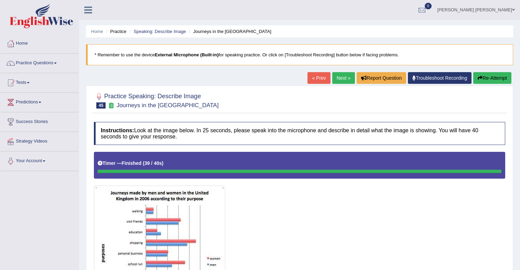
click at [334, 76] on link "Next »" at bounding box center [343, 78] width 23 height 12
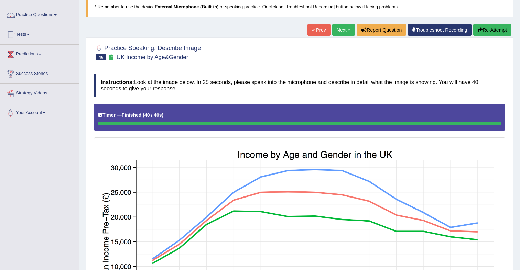
scroll to position [48, 0]
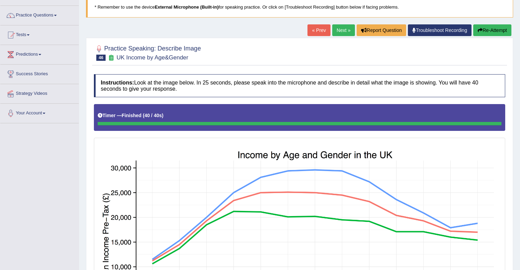
drag, startPoint x: 337, startPoint y: 31, endPoint x: 333, endPoint y: 38, distance: 8.2
click at [337, 31] on link "Next »" at bounding box center [343, 30] width 23 height 12
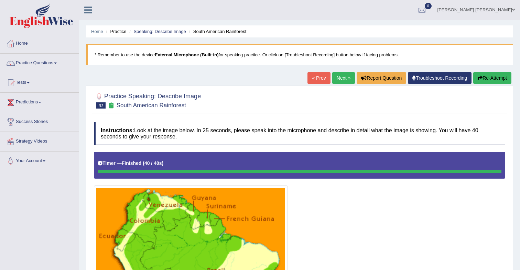
click at [342, 80] on link "Next »" at bounding box center [343, 78] width 23 height 12
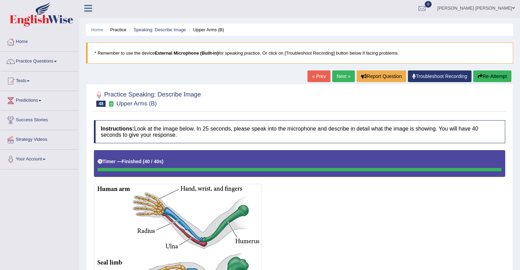
scroll to position [2, 0]
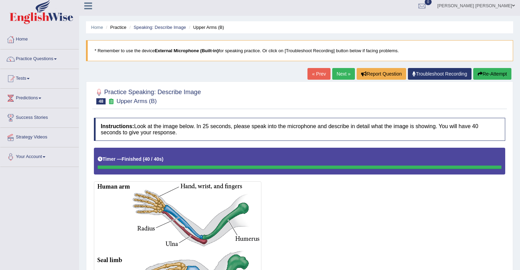
click at [335, 80] on link "Next »" at bounding box center [343, 74] width 23 height 12
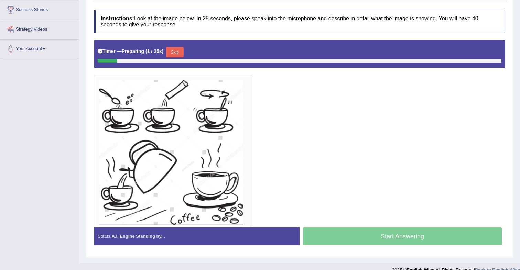
scroll to position [122, 0]
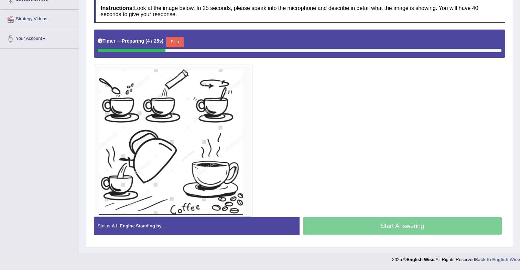
drag, startPoint x: 181, startPoint y: 46, endPoint x: 201, endPoint y: 61, distance: 24.8
click at [181, 46] on button "Skip" at bounding box center [174, 42] width 17 height 10
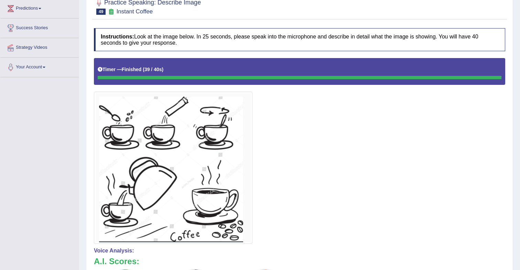
scroll to position [0, 0]
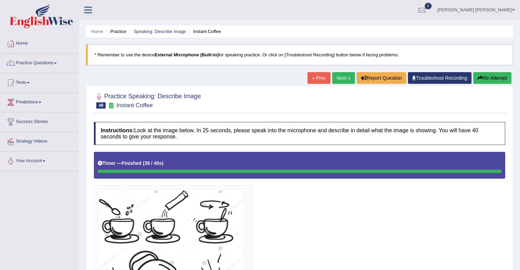
click at [342, 76] on link "Next »" at bounding box center [343, 78] width 23 height 12
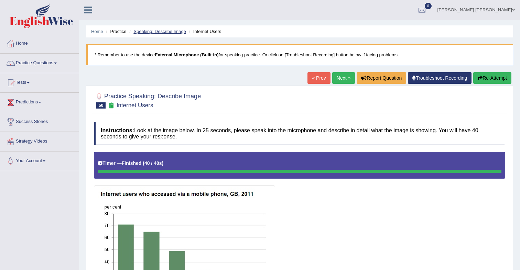
click at [144, 33] on link "Speaking: Describe Image" at bounding box center [159, 31] width 52 height 5
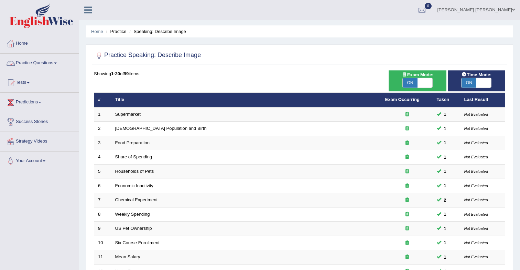
click at [46, 62] on link "Practice Questions" at bounding box center [39, 62] width 78 height 17
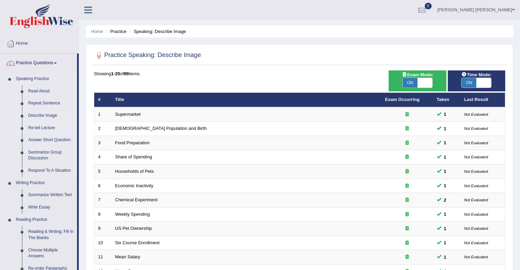
drag, startPoint x: 46, startPoint y: 129, endPoint x: 58, endPoint y: 129, distance: 12.7
click at [46, 129] on link "Re-tell Lecture" at bounding box center [51, 128] width 52 height 12
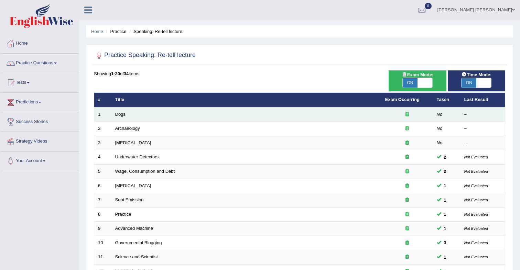
drag, startPoint x: 121, startPoint y: 114, endPoint x: 143, endPoint y: 113, distance: 22.0
click at [121, 114] on link "Dogs" at bounding box center [120, 114] width 10 height 5
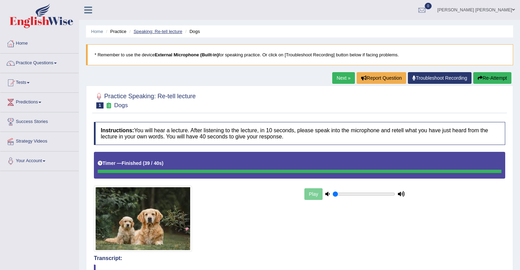
click at [175, 32] on link "Speaking: Re-tell lecture" at bounding box center [157, 31] width 49 height 5
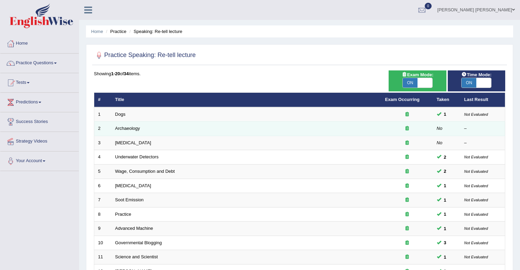
drag, startPoint x: 127, startPoint y: 130, endPoint x: 193, endPoint y: 124, distance: 66.3
click at [127, 130] on link "Archaeology" at bounding box center [127, 128] width 25 height 5
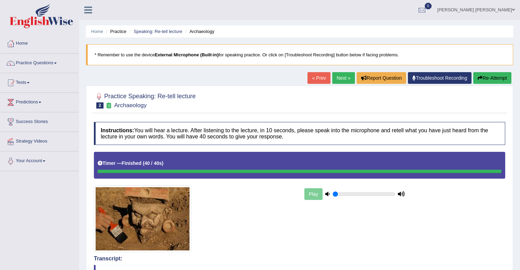
click at [339, 79] on link "Next »" at bounding box center [343, 78] width 23 height 12
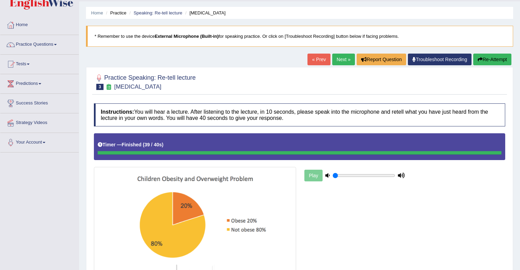
scroll to position [17, 0]
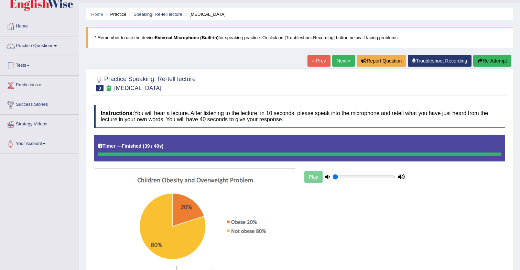
click at [341, 61] on link "Next »" at bounding box center [343, 61] width 23 height 12
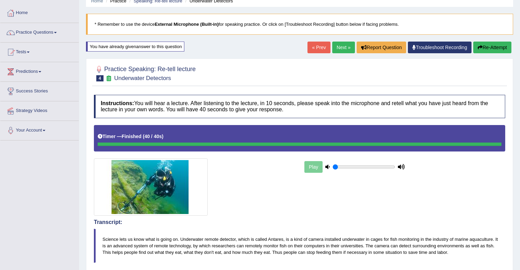
scroll to position [30, 0]
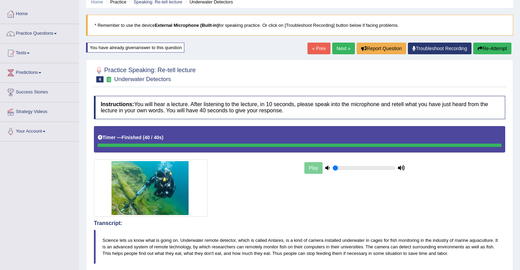
click at [341, 50] on link "Next »" at bounding box center [343, 49] width 23 height 12
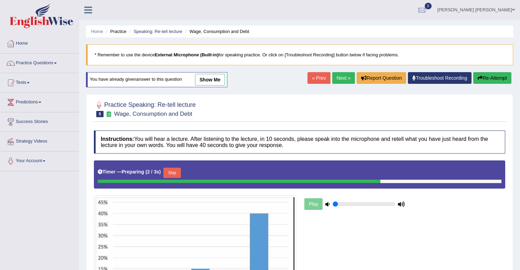
click at [154, 34] on link "Speaking: Re-tell lecture" at bounding box center [157, 31] width 49 height 5
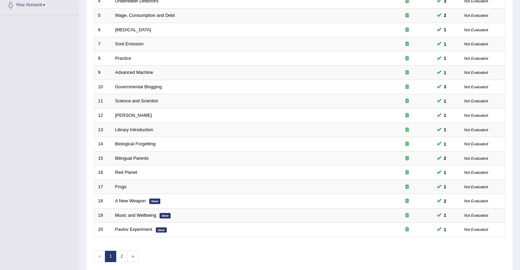
scroll to position [185, 0]
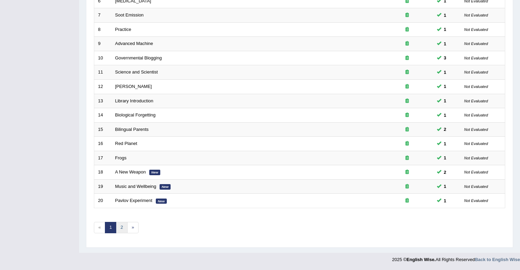
click at [124, 227] on link "2" at bounding box center [121, 227] width 11 height 11
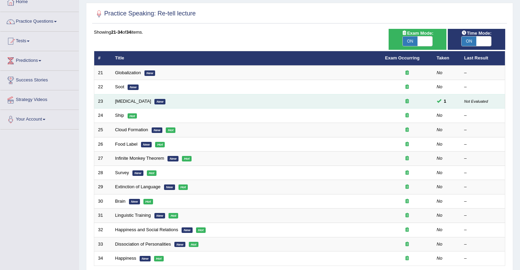
scroll to position [43, 0]
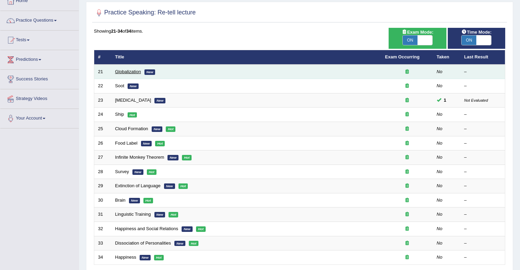
click at [128, 74] on link "Globalization" at bounding box center [128, 71] width 26 height 5
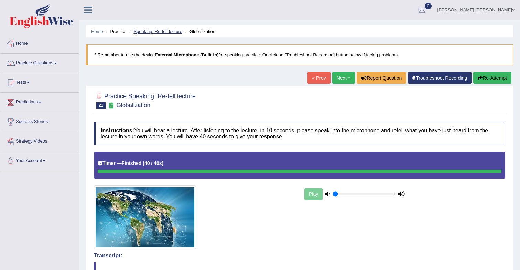
click at [151, 32] on link "Speaking: Re-tell lecture" at bounding box center [157, 31] width 49 height 5
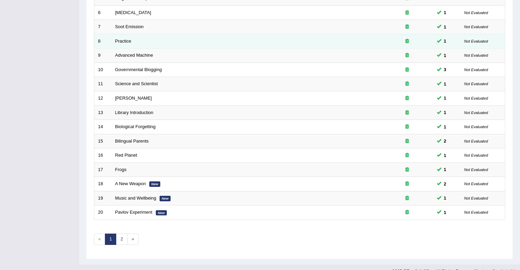
scroll to position [185, 0]
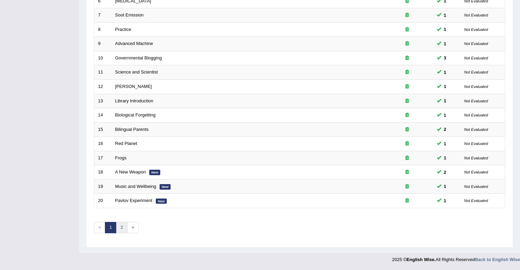
click at [123, 231] on link "2" at bounding box center [121, 227] width 11 height 11
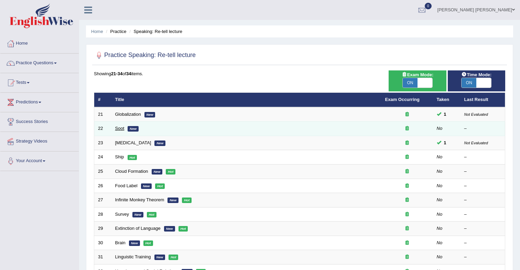
click at [122, 130] on link "Soot" at bounding box center [119, 128] width 9 height 5
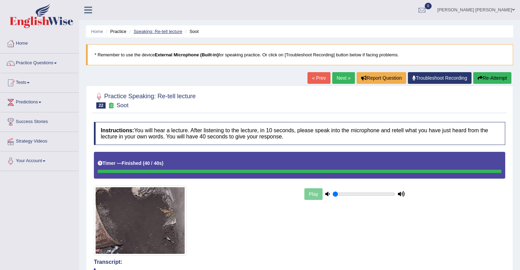
click at [165, 33] on link "Speaking: Re-tell lecture" at bounding box center [157, 31] width 49 height 5
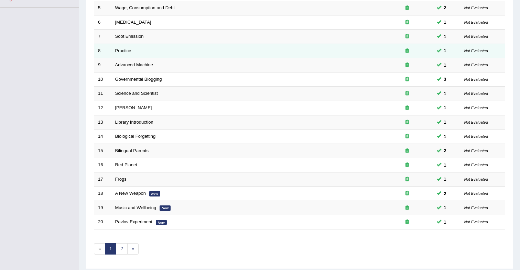
scroll to position [185, 0]
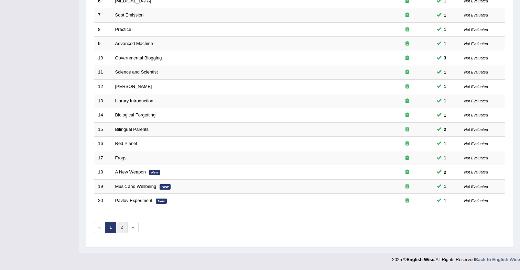
click at [121, 228] on link "2" at bounding box center [121, 227] width 11 height 11
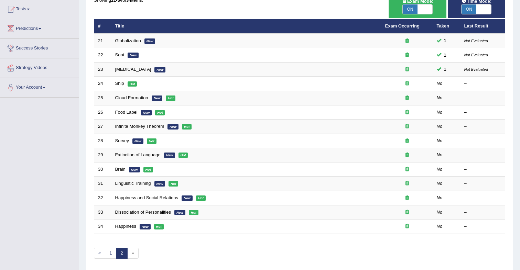
scroll to position [71, 0]
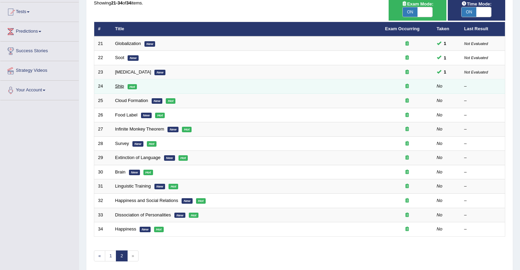
click at [120, 87] on link "Ship" at bounding box center [119, 86] width 9 height 5
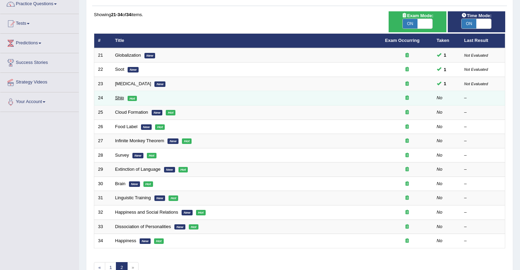
scroll to position [56, 0]
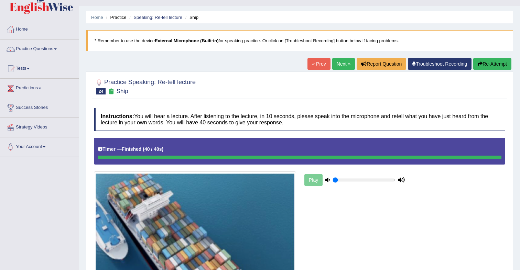
scroll to position [13, 0]
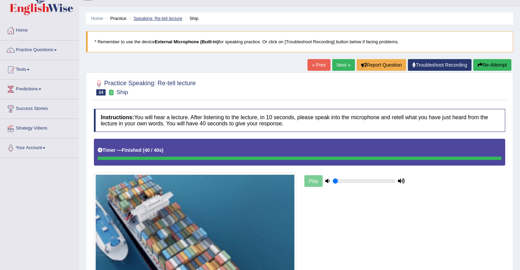
click at [153, 17] on link "Speaking: Re-tell lecture" at bounding box center [157, 18] width 49 height 5
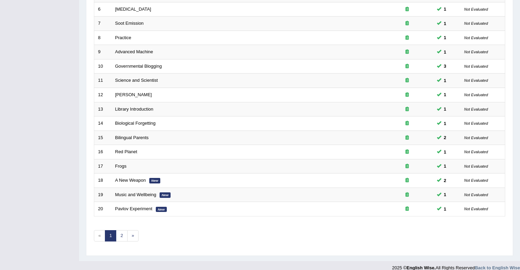
scroll to position [185, 0]
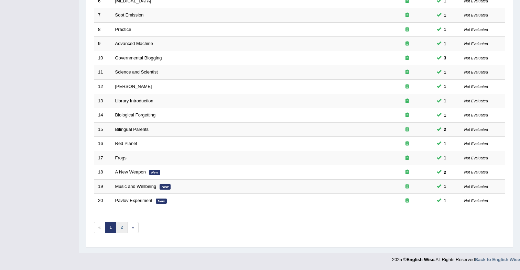
click at [122, 229] on link "2" at bounding box center [121, 227] width 11 height 11
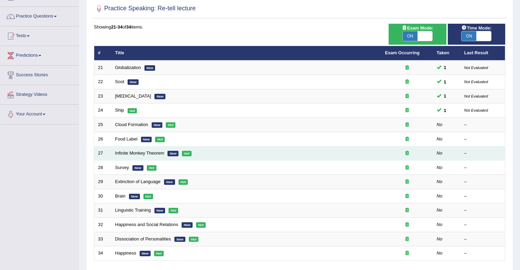
scroll to position [48, 0]
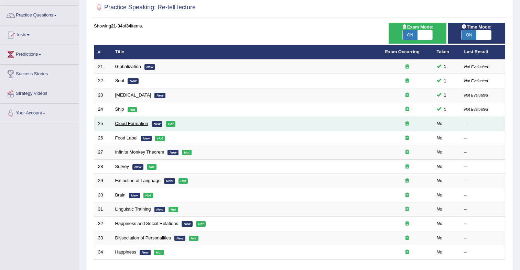
click at [137, 125] on link "Cloud Formation" at bounding box center [131, 123] width 33 height 5
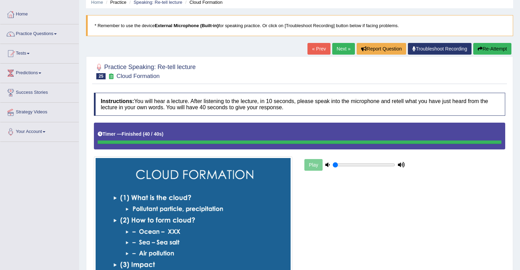
scroll to position [29, 0]
click at [338, 53] on link "Next »" at bounding box center [343, 49] width 23 height 12
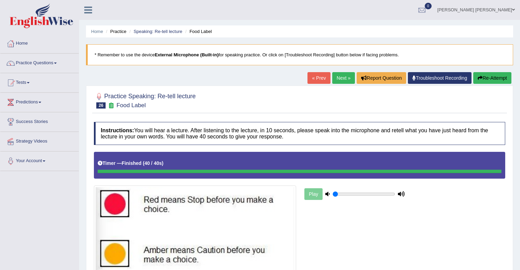
click at [340, 81] on link "Next »" at bounding box center [343, 78] width 23 height 12
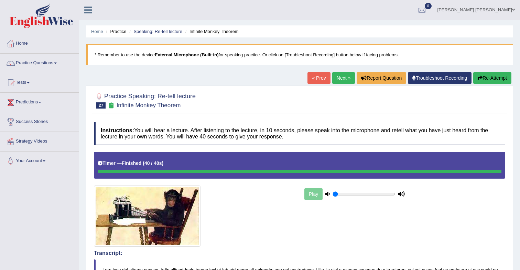
click at [342, 79] on link "Next »" at bounding box center [343, 78] width 23 height 12
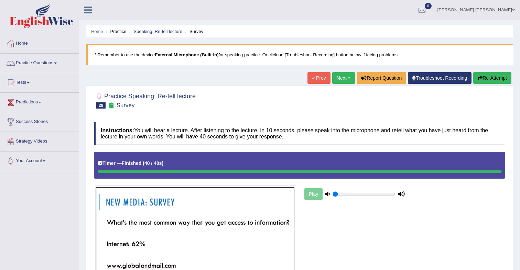
click at [343, 80] on link "Next »" at bounding box center [343, 78] width 23 height 12
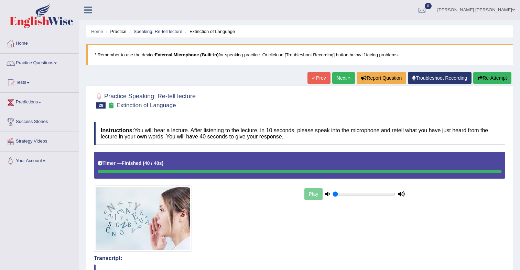
click at [339, 81] on link "Next »" at bounding box center [343, 78] width 23 height 12
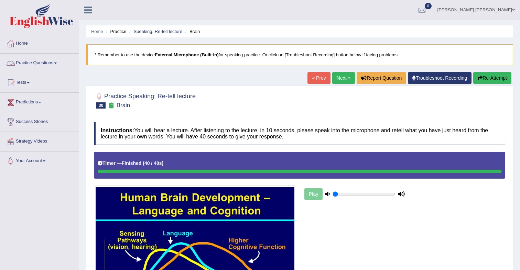
click at [33, 68] on link "Practice Questions" at bounding box center [39, 62] width 78 height 17
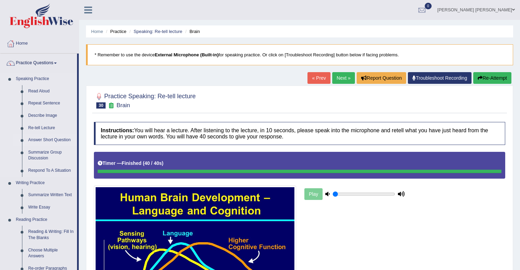
drag, startPoint x: 44, startPoint y: 141, endPoint x: 59, endPoint y: 141, distance: 14.8
click at [44, 141] on link "Answer Short Question" at bounding box center [51, 140] width 52 height 12
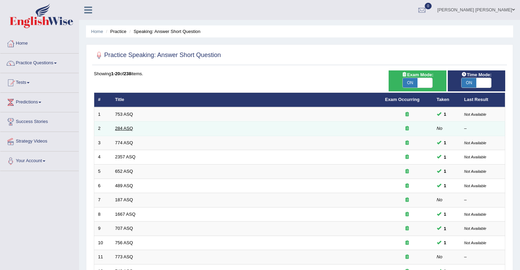
click at [125, 130] on link "284 ASQ" at bounding box center [124, 128] width 18 height 5
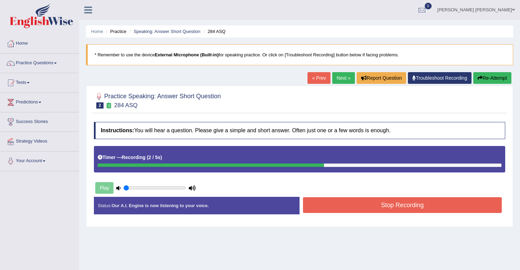
click at [338, 209] on button "Stop Recording" at bounding box center [402, 205] width 199 height 16
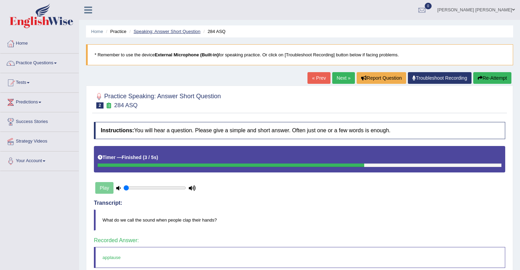
click at [173, 32] on link "Speaking: Answer Short Question" at bounding box center [166, 31] width 67 height 5
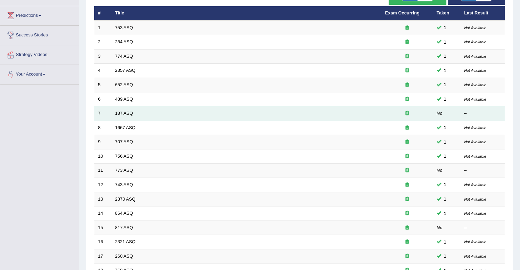
scroll to position [87, 0]
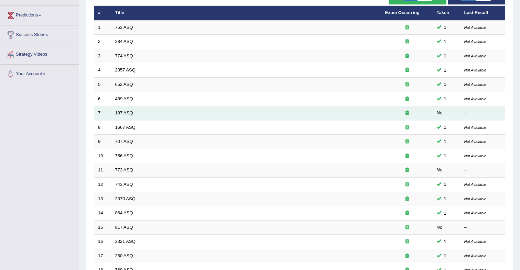
click at [123, 113] on link "187 ASQ" at bounding box center [124, 112] width 18 height 5
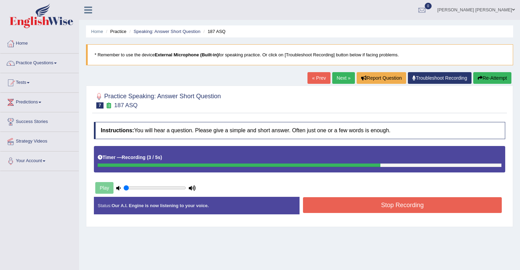
click at [368, 212] on button "Stop Recording" at bounding box center [402, 205] width 199 height 16
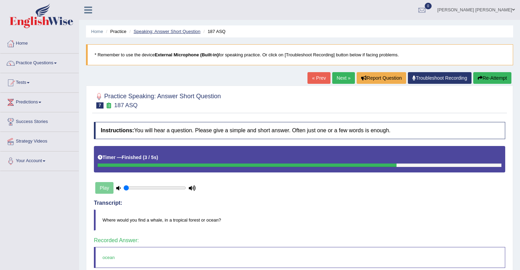
click at [174, 32] on link "Speaking: Answer Short Question" at bounding box center [166, 31] width 67 height 5
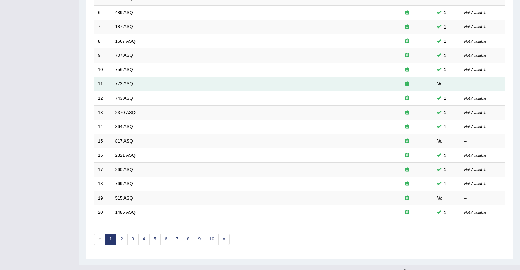
scroll to position [175, 0]
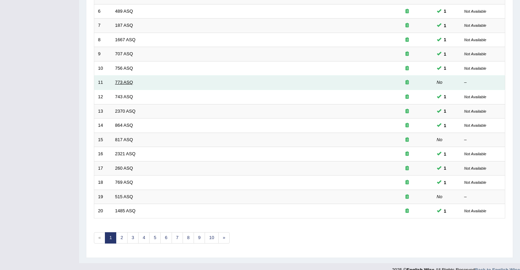
click at [127, 81] on link "773 ASQ" at bounding box center [124, 82] width 18 height 5
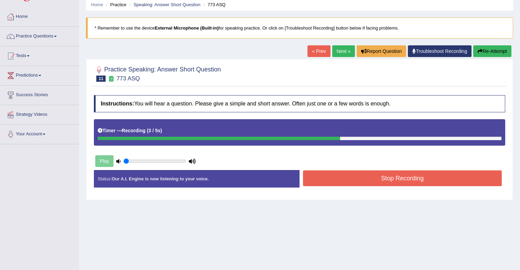
scroll to position [25, 0]
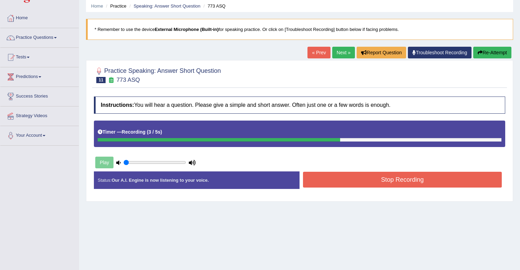
click at [334, 174] on button "Stop Recording" at bounding box center [402, 180] width 199 height 16
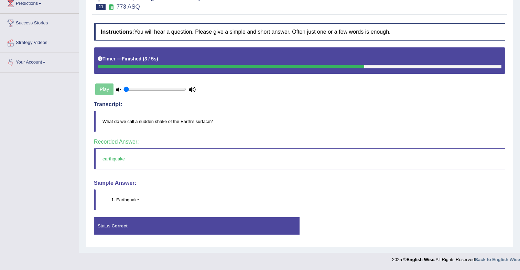
scroll to position [0, 0]
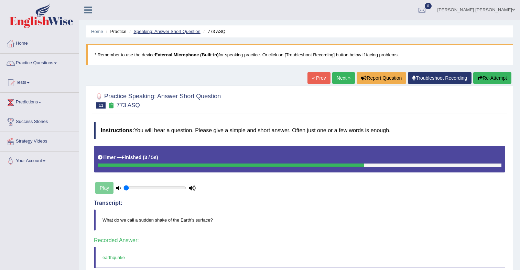
click at [174, 30] on link "Speaking: Answer Short Question" at bounding box center [166, 31] width 67 height 5
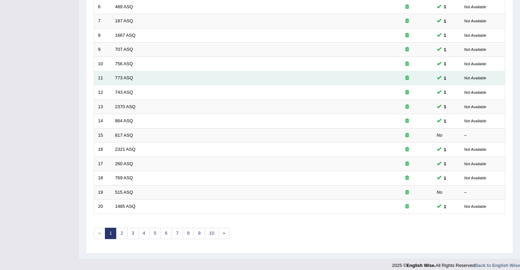
scroll to position [185, 0]
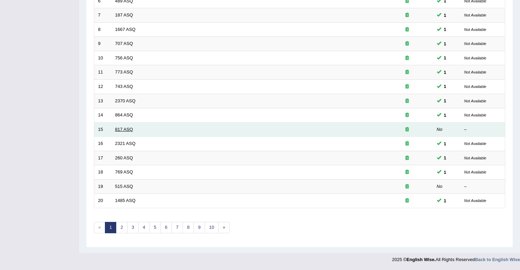
click at [129, 128] on link "817 ASQ" at bounding box center [124, 129] width 18 height 5
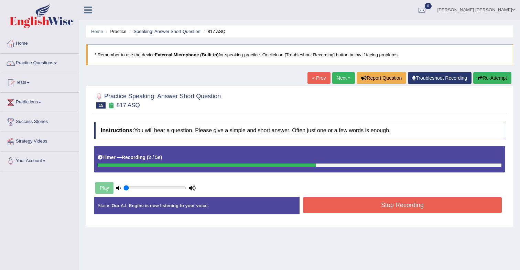
click at [325, 202] on button "Stop Recording" at bounding box center [402, 205] width 199 height 16
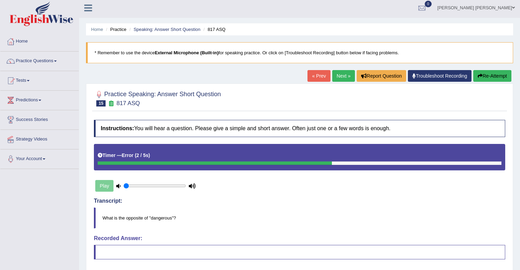
scroll to position [2, 0]
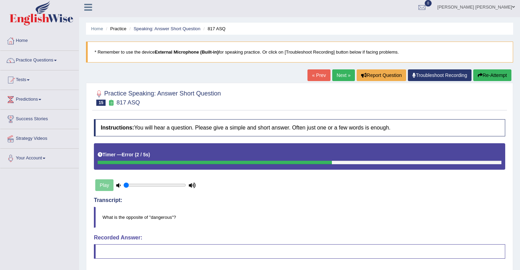
click at [481, 79] on button "Re-Attempt" at bounding box center [492, 75] width 38 height 12
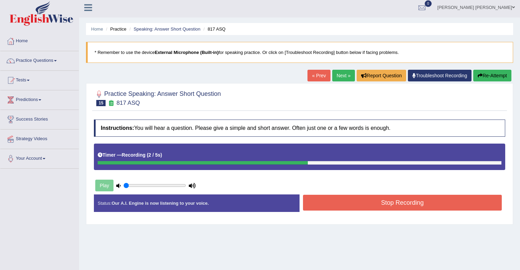
click at [336, 203] on button "Stop Recording" at bounding box center [402, 203] width 199 height 16
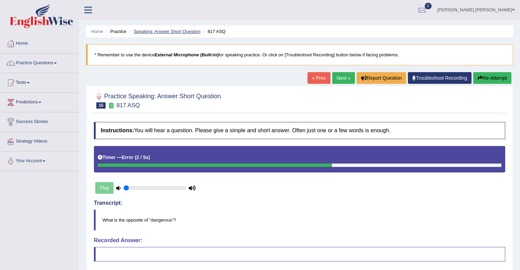
click at [155, 30] on link "Speaking: Answer Short Question" at bounding box center [166, 31] width 67 height 5
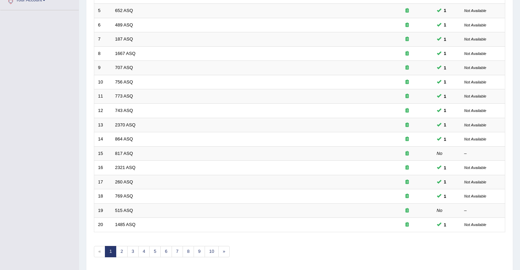
scroll to position [185, 0]
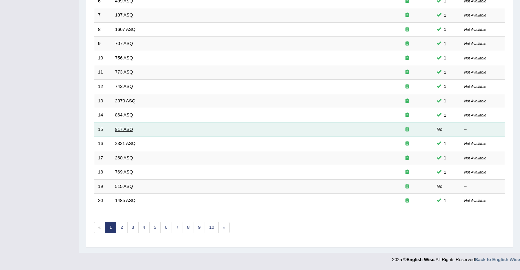
click at [126, 131] on link "817 ASQ" at bounding box center [124, 129] width 18 height 5
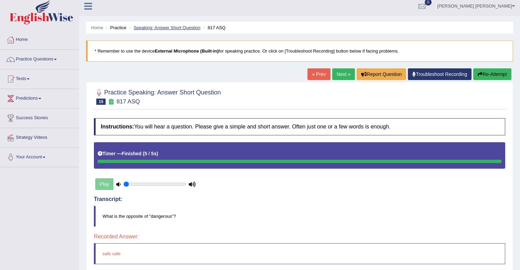
click at [159, 30] on link "Speaking: Answer Short Question" at bounding box center [166, 27] width 67 height 5
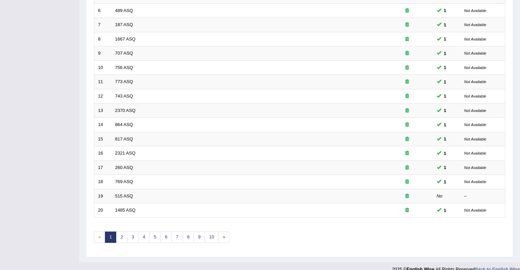
scroll to position [185, 0]
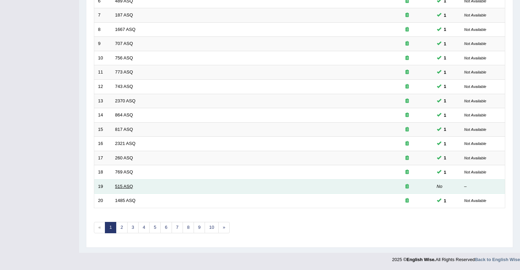
click at [120, 185] on link "515 ASQ" at bounding box center [124, 186] width 18 height 5
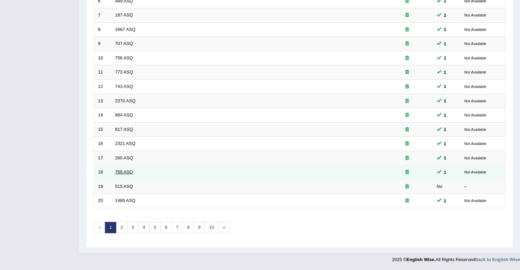
scroll to position [184, 0]
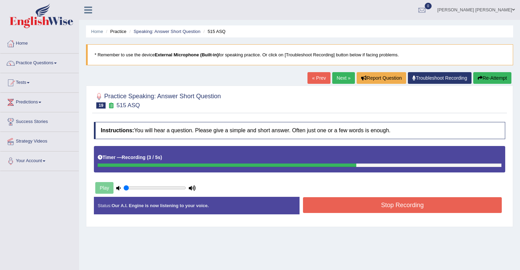
click at [326, 206] on button "Stop Recording" at bounding box center [402, 205] width 199 height 16
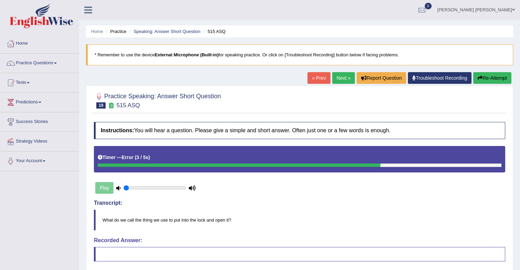
click at [485, 74] on button "Re-Attempt" at bounding box center [492, 78] width 38 height 12
click at [182, 33] on link "Speaking: Answer Short Question" at bounding box center [166, 31] width 67 height 5
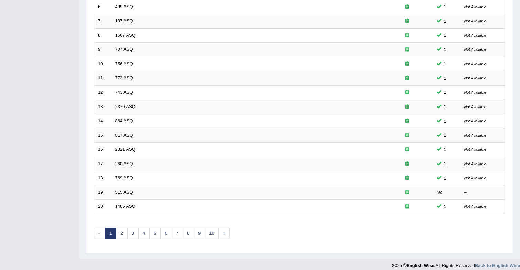
scroll to position [185, 0]
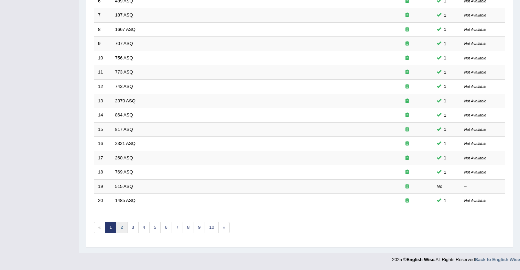
click at [125, 231] on link "2" at bounding box center [121, 227] width 11 height 11
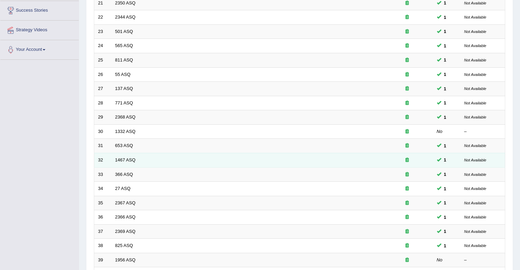
scroll to position [112, 0]
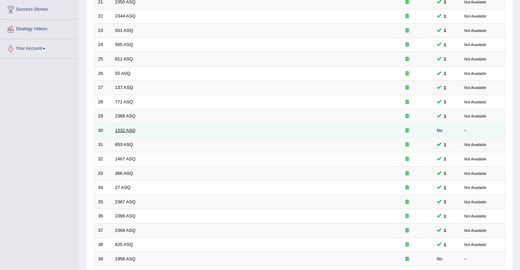
click at [127, 132] on link "1332 ASQ" at bounding box center [125, 130] width 20 height 5
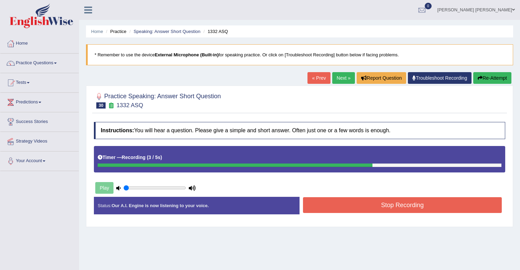
click at [324, 207] on button "Stop Recording" at bounding box center [402, 205] width 199 height 16
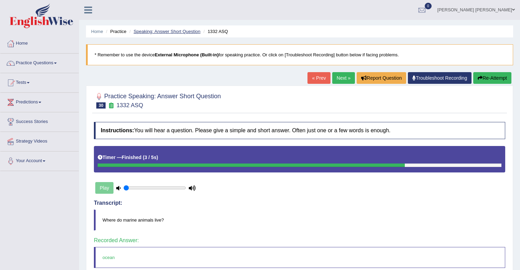
click at [149, 32] on link "Speaking: Answer Short Question" at bounding box center [166, 31] width 67 height 5
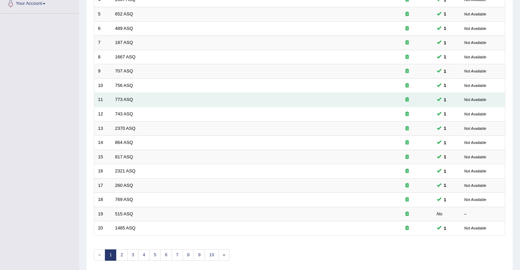
scroll to position [158, 0]
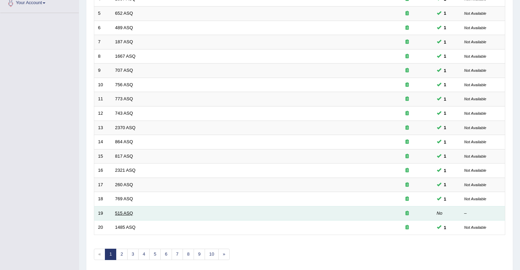
click at [127, 215] on link "515 ASQ" at bounding box center [124, 213] width 18 height 5
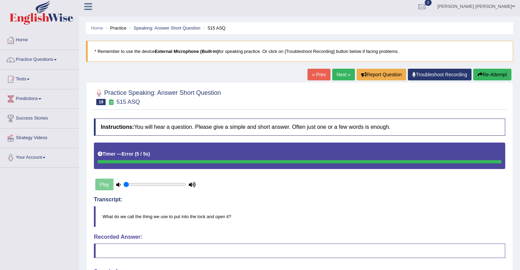
scroll to position [5, 0]
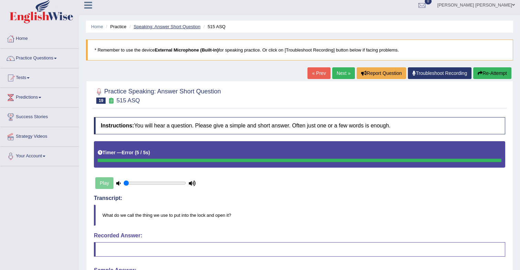
click at [171, 28] on link "Speaking: Answer Short Question" at bounding box center [166, 26] width 67 height 5
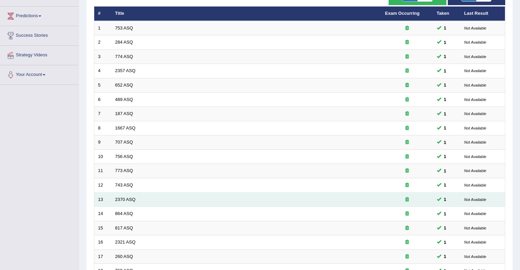
scroll to position [185, 0]
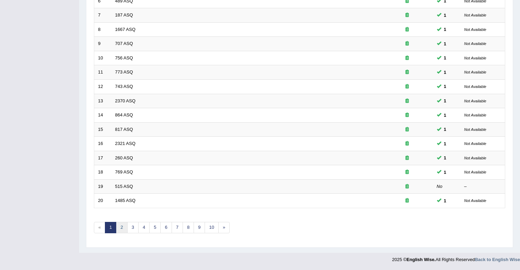
click at [122, 229] on link "2" at bounding box center [121, 227] width 11 height 11
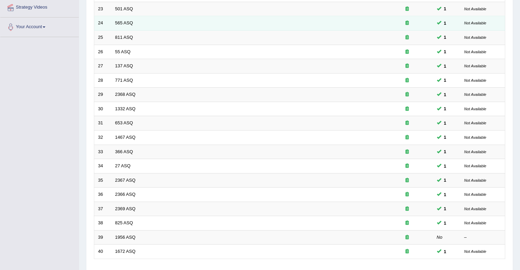
scroll to position [185, 0]
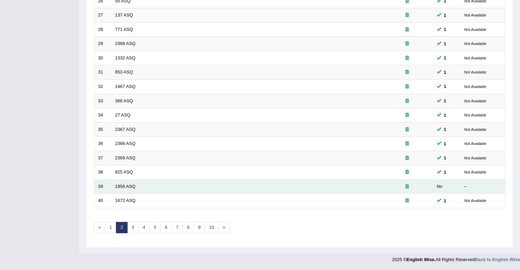
click at [127, 189] on link "1956 ASQ" at bounding box center [125, 186] width 20 height 5
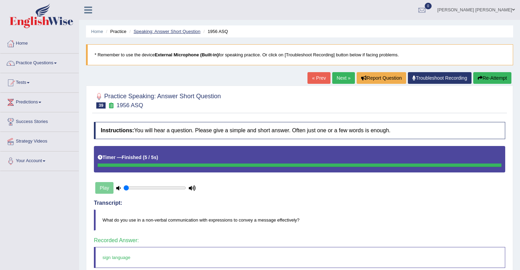
click at [183, 32] on link "Speaking: Answer Short Question" at bounding box center [166, 31] width 67 height 5
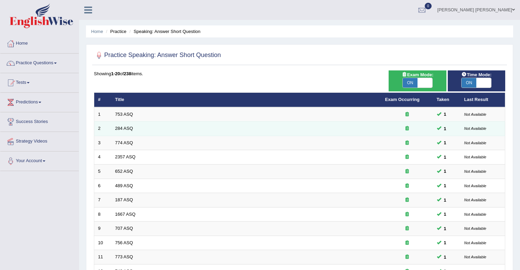
scroll to position [185, 0]
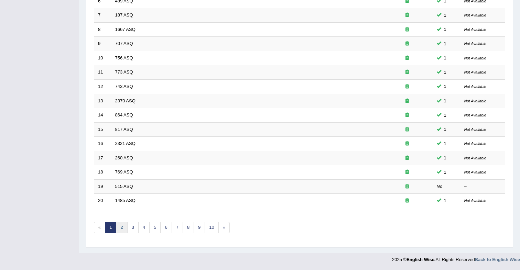
click at [119, 227] on link "2" at bounding box center [121, 227] width 11 height 11
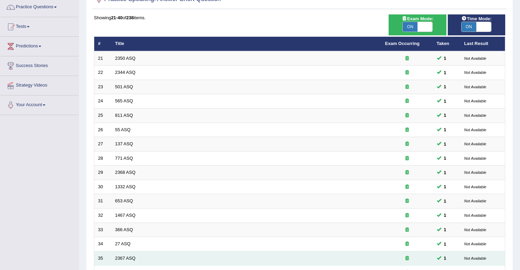
scroll to position [185, 0]
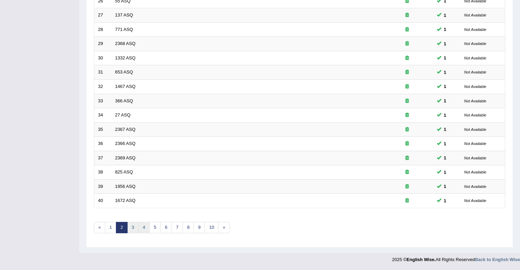
drag, startPoint x: 134, startPoint y: 230, endPoint x: 138, endPoint y: 228, distance: 3.9
click at [134, 230] on link "3" at bounding box center [132, 227] width 11 height 11
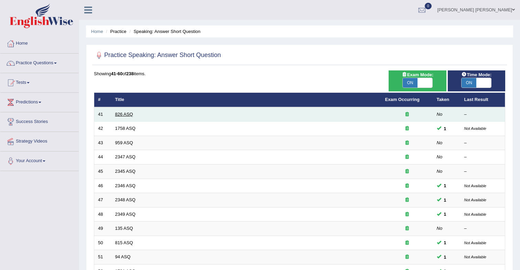
click at [124, 114] on link "826 ASQ" at bounding box center [124, 114] width 18 height 5
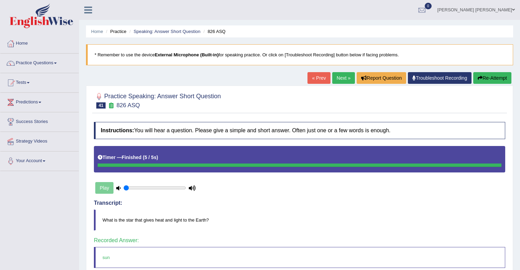
click at [337, 76] on link "Next »" at bounding box center [343, 78] width 23 height 12
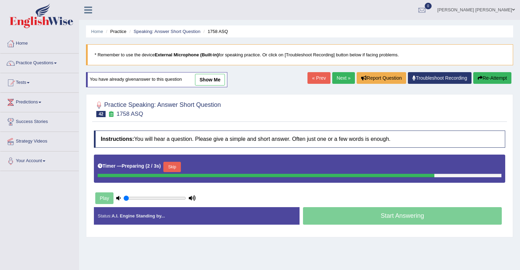
click at [336, 79] on link "Next »" at bounding box center [343, 78] width 23 height 12
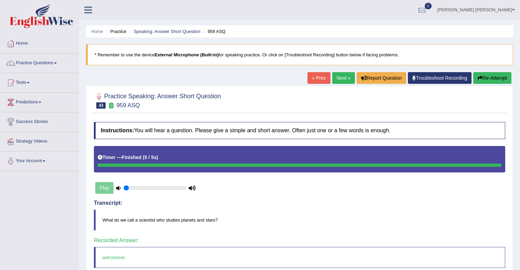
drag, startPoint x: 344, startPoint y: 77, endPoint x: 335, endPoint y: 83, distance: 10.9
click at [344, 77] on link "Next »" at bounding box center [343, 78] width 23 height 12
click at [336, 78] on link "Next »" at bounding box center [343, 78] width 23 height 12
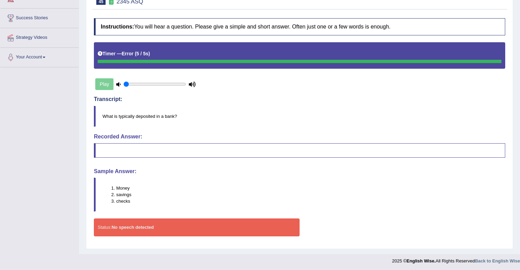
scroll to position [105, 0]
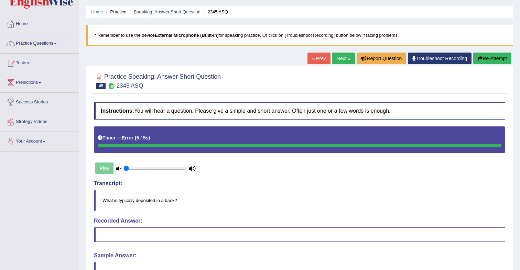
click at [343, 63] on link "Next »" at bounding box center [343, 59] width 23 height 12
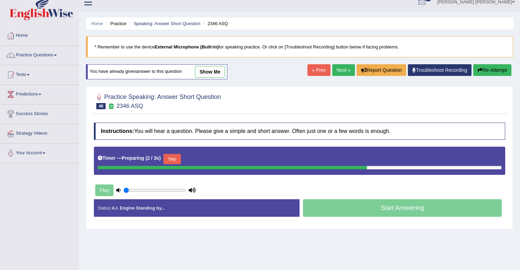
click at [334, 72] on link "Next »" at bounding box center [343, 70] width 23 height 12
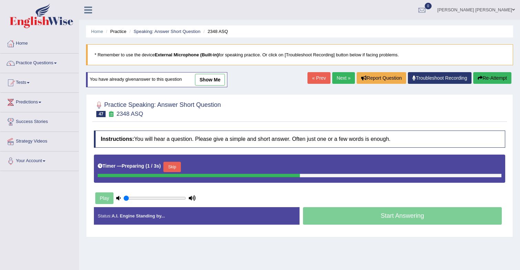
click at [335, 76] on link "Next »" at bounding box center [343, 78] width 23 height 12
click at [336, 78] on link "Next »" at bounding box center [343, 78] width 23 height 12
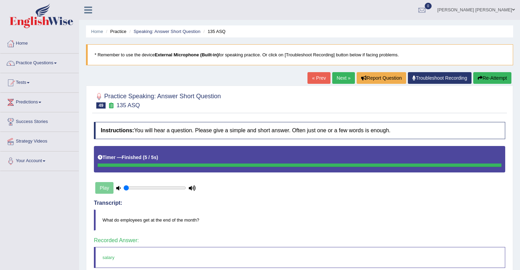
click at [334, 81] on link "Next »" at bounding box center [343, 78] width 23 height 12
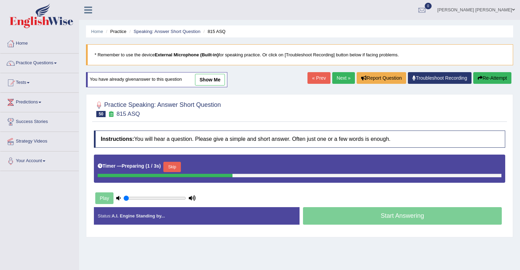
click at [342, 82] on link "Next »" at bounding box center [343, 78] width 23 height 12
click at [339, 79] on link "Next »" at bounding box center [343, 78] width 23 height 12
click at [338, 80] on link "Next »" at bounding box center [343, 78] width 23 height 12
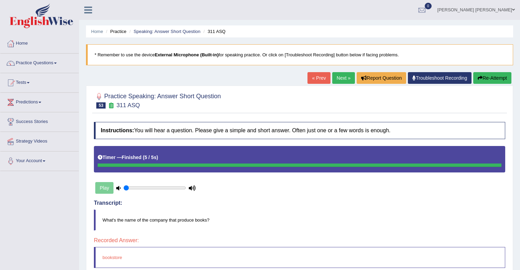
click at [339, 79] on link "Next »" at bounding box center [343, 78] width 23 height 12
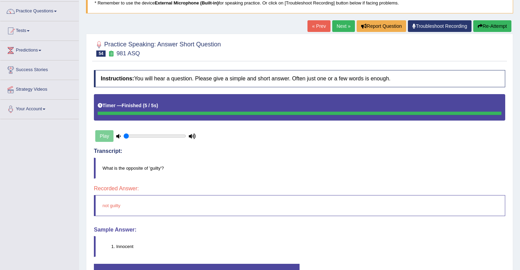
scroll to position [56, 0]
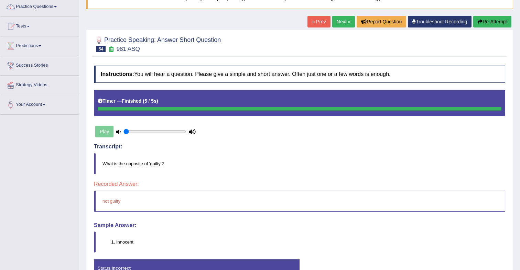
click at [337, 25] on link "Next »" at bounding box center [343, 22] width 23 height 12
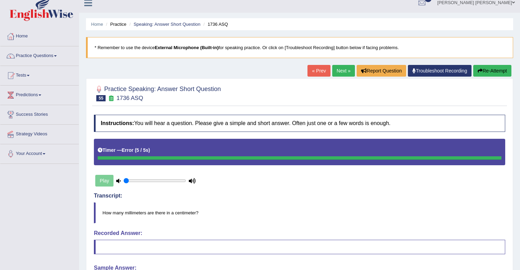
scroll to position [7, 0]
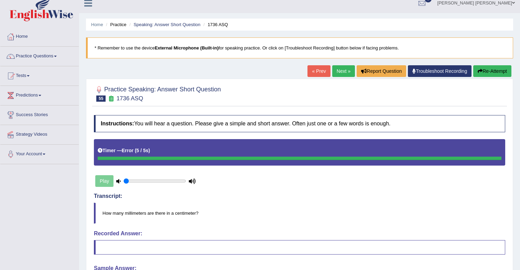
click at [339, 73] on link "Next »" at bounding box center [343, 71] width 23 height 12
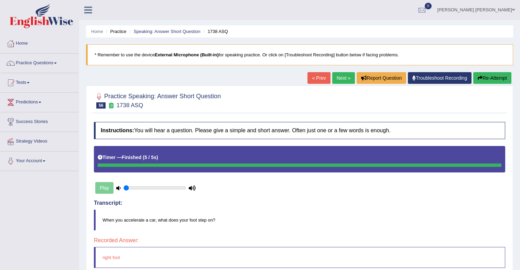
click at [338, 80] on link "Next »" at bounding box center [343, 78] width 23 height 12
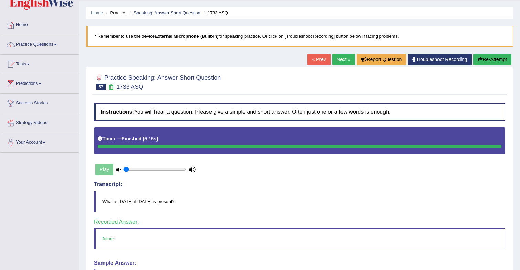
scroll to position [23, 0]
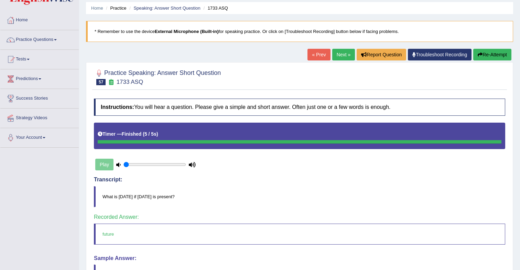
click at [337, 54] on link "Next »" at bounding box center [343, 55] width 23 height 12
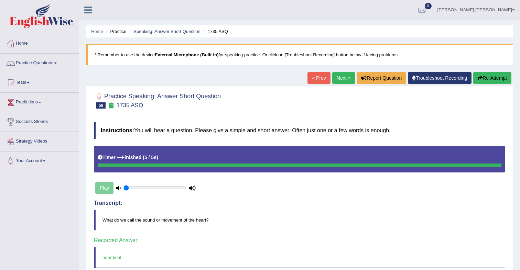
click at [335, 81] on link "Next »" at bounding box center [343, 78] width 23 height 12
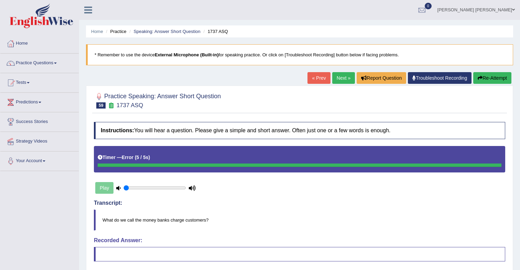
click at [333, 80] on link "Next »" at bounding box center [343, 78] width 23 height 12
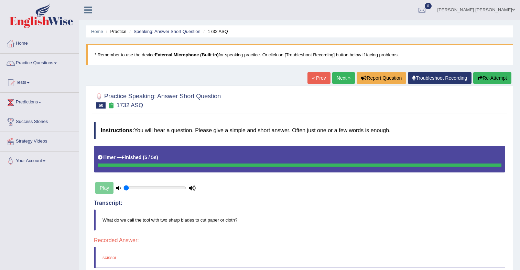
click at [335, 79] on link "Next »" at bounding box center [343, 78] width 23 height 12
click at [26, 45] on link "Home" at bounding box center [39, 42] width 78 height 17
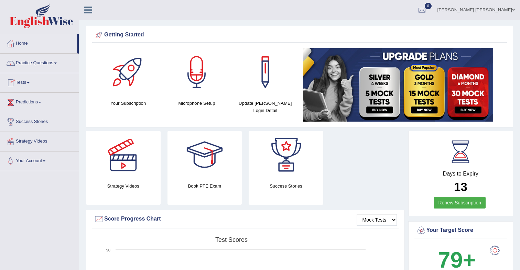
click at [41, 66] on link "Practice Questions" at bounding box center [39, 62] width 78 height 17
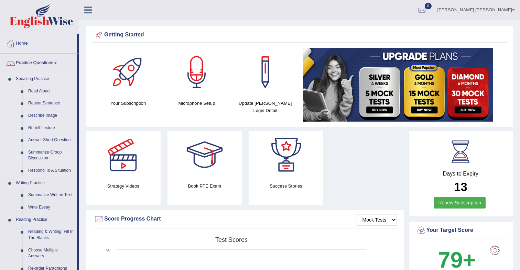
click at [42, 155] on link "Summarize Group Discussion" at bounding box center [51, 156] width 52 height 18
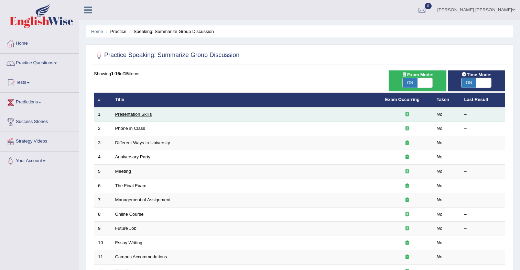
click at [141, 116] on link "Presentation Skills" at bounding box center [133, 114] width 37 height 5
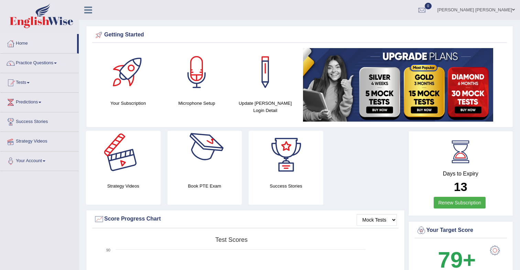
scroll to position [0, 0]
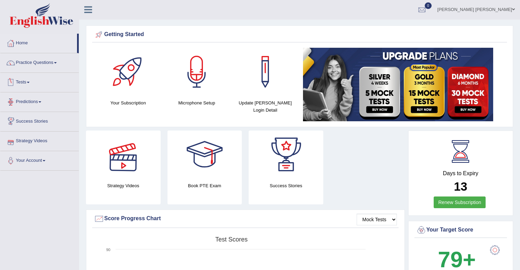
click at [30, 85] on link "Tests" at bounding box center [39, 81] width 78 height 17
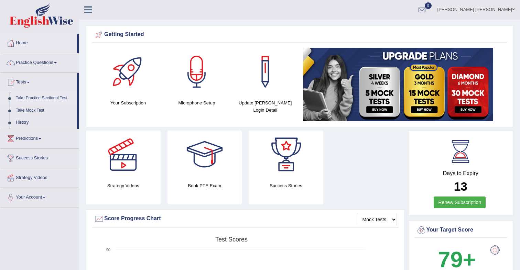
click at [44, 99] on link "Take Practice Sectional Test" at bounding box center [45, 98] width 64 height 12
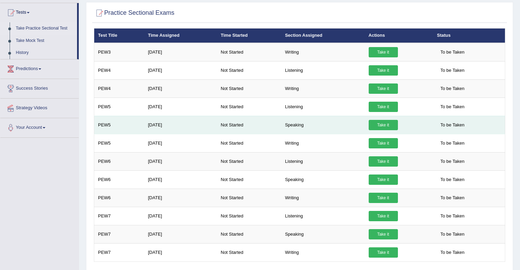
scroll to position [71, 0]
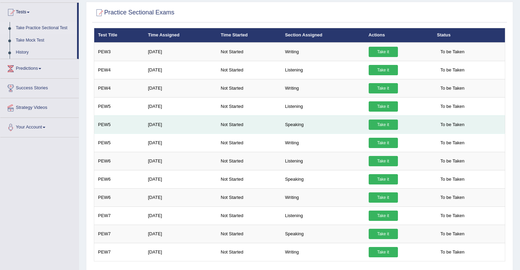
drag, startPoint x: 380, startPoint y: 127, endPoint x: 376, endPoint y: 127, distance: 4.1
click at [380, 127] on link "Take it" at bounding box center [383, 125] width 29 height 10
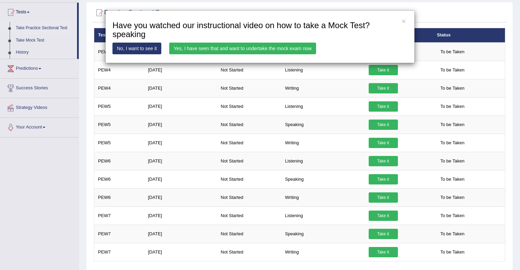
click at [253, 47] on link "Yes, I have seen that and want to undertake the mock exam now" at bounding box center [242, 49] width 147 height 12
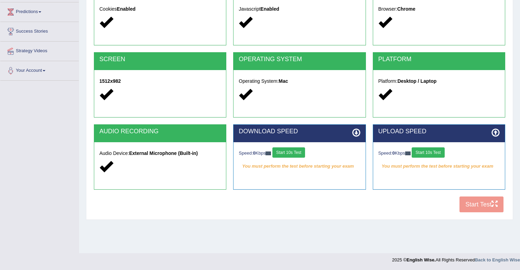
scroll to position [91, 0]
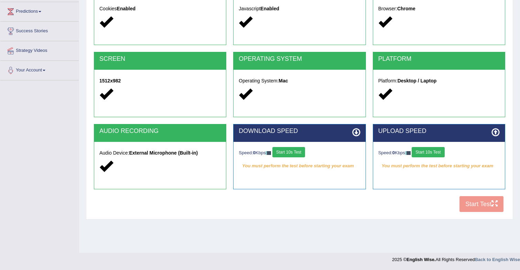
click at [302, 153] on button "Start 10s Test" at bounding box center [288, 152] width 33 height 10
click at [431, 154] on button "Start 10s Test" at bounding box center [428, 152] width 33 height 10
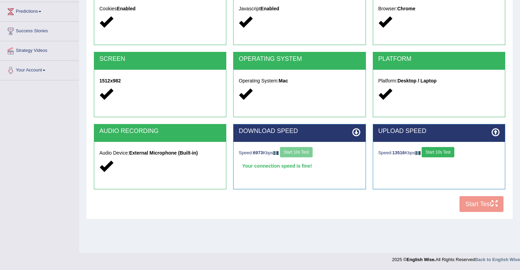
click at [446, 154] on button "Start 10s Test" at bounding box center [438, 152] width 33 height 10
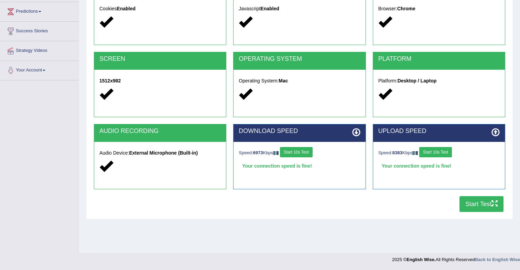
click at [484, 206] on button "Start Test" at bounding box center [482, 204] width 44 height 16
